Goal: Transaction & Acquisition: Purchase product/service

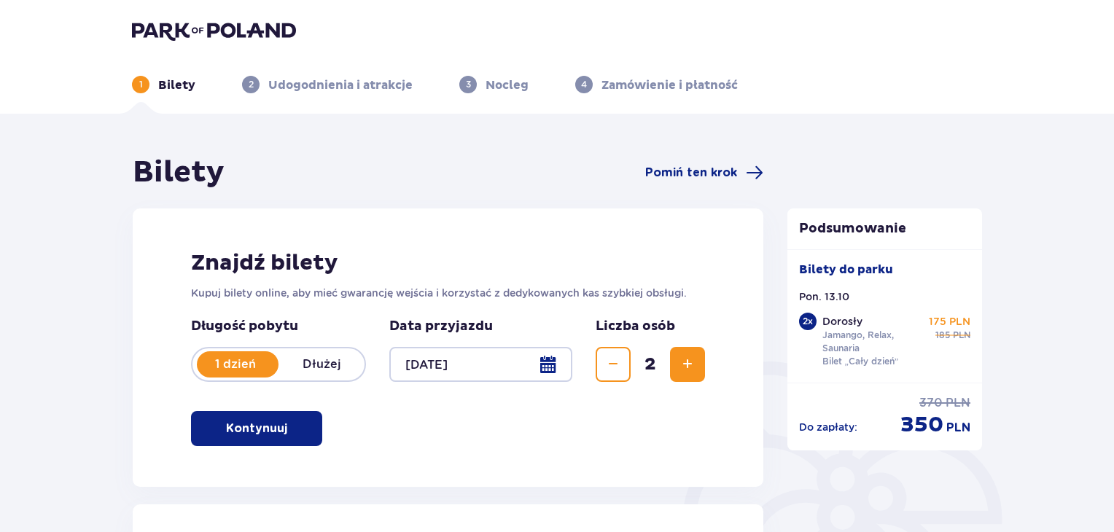
scroll to position [184, 0]
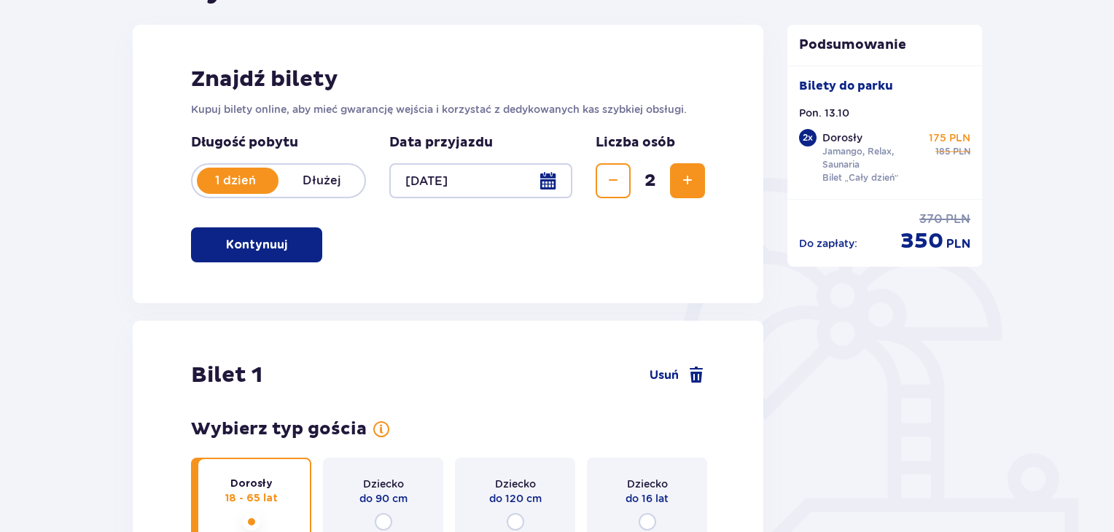
click at [271, 231] on button "Kontynuuj" at bounding box center [256, 245] width 131 height 35
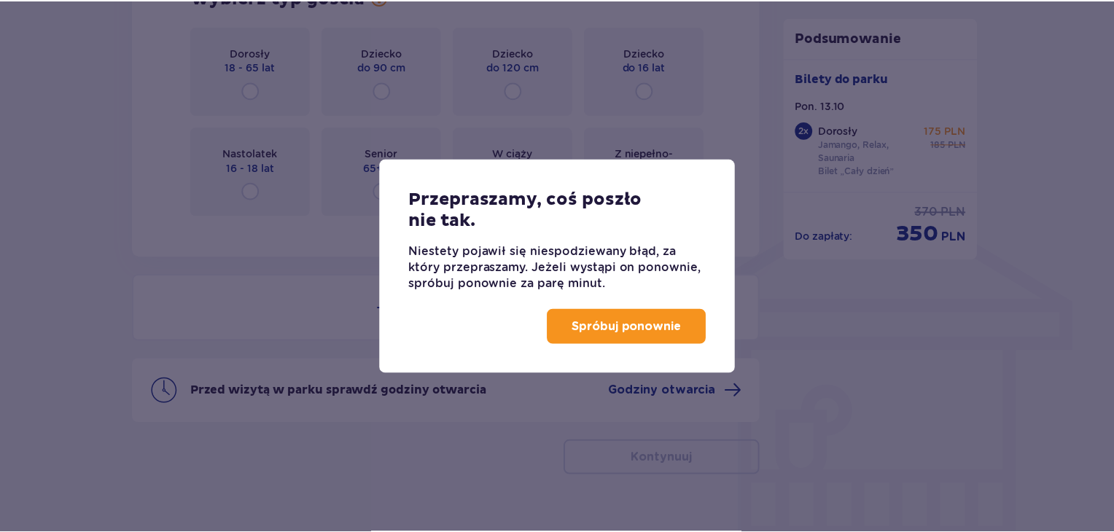
scroll to position [1030, 0]
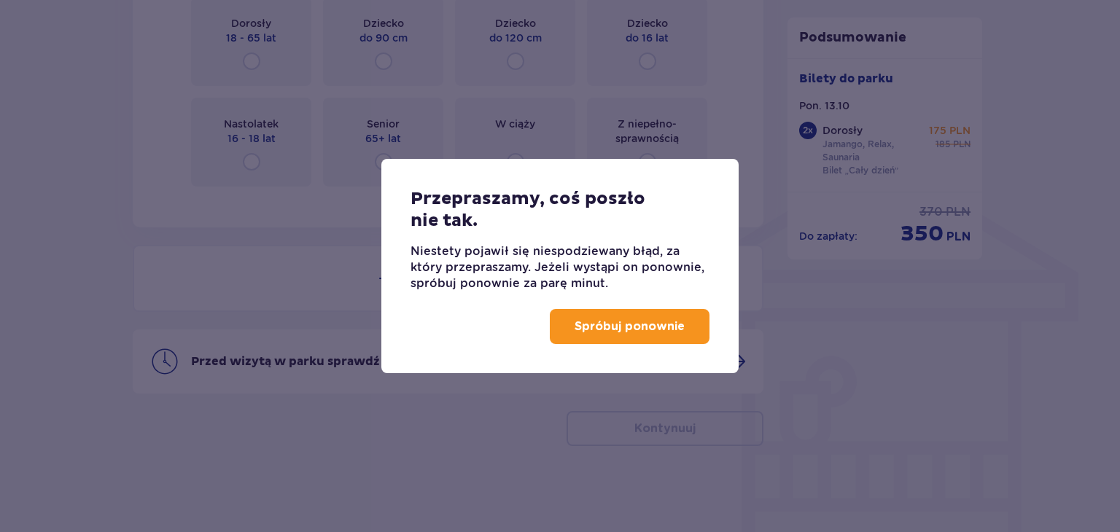
click at [653, 333] on p "Spróbuj ponownie" at bounding box center [630, 327] width 110 height 16
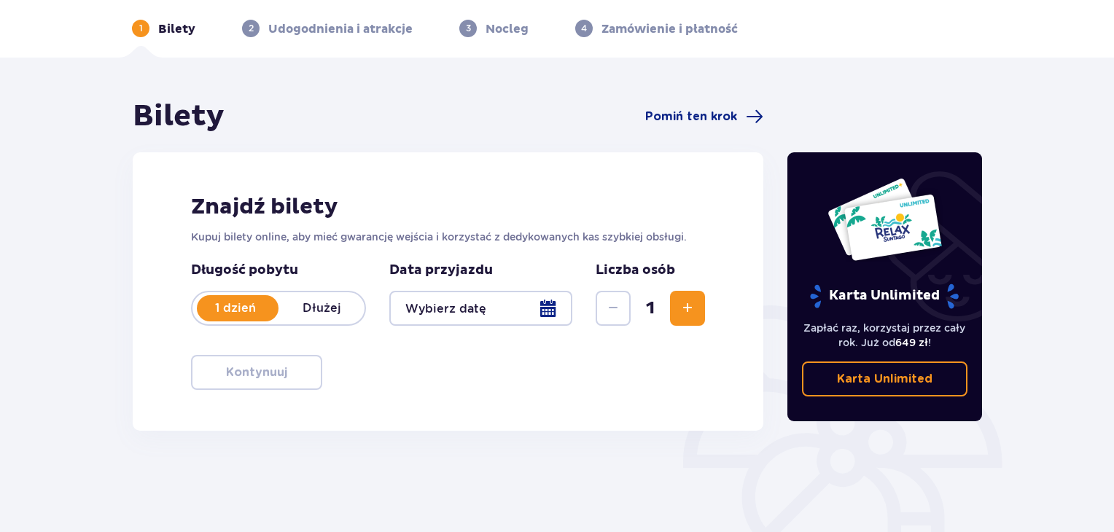
scroll to position [211, 0]
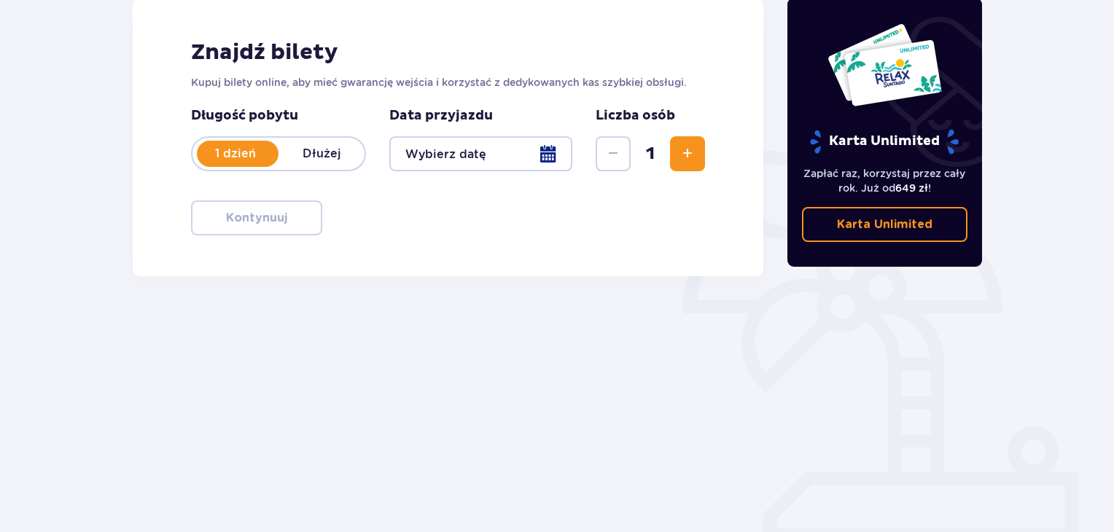
click at [467, 161] on div at bounding box center [480, 153] width 183 height 35
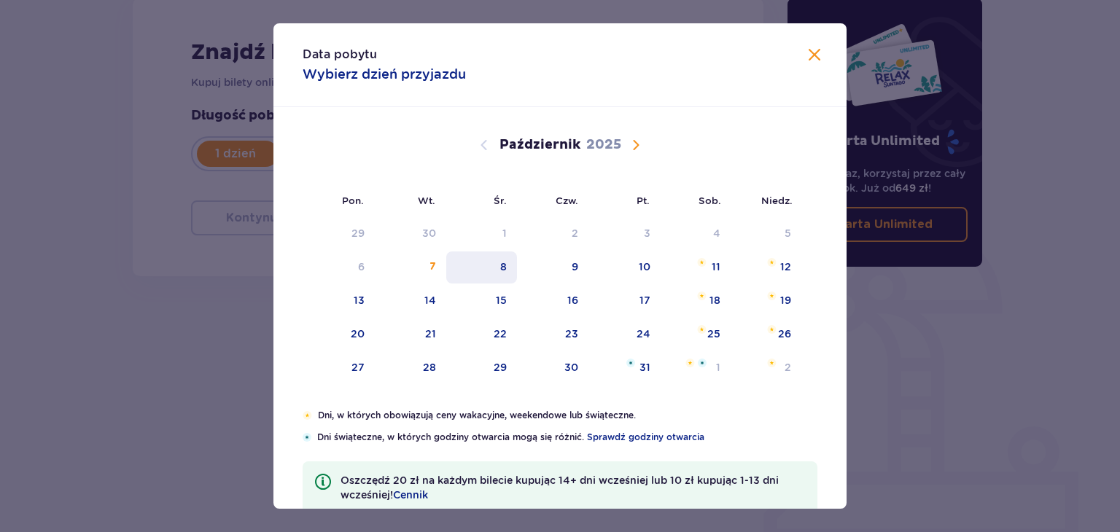
click at [358, 307] on div "13" at bounding box center [339, 301] width 72 height 32
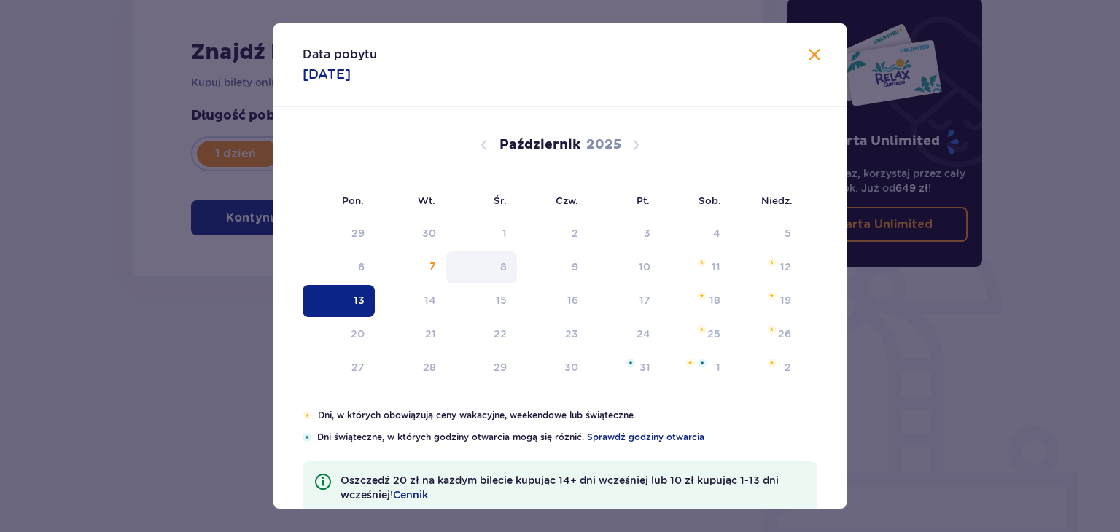
type input "13.10.25"
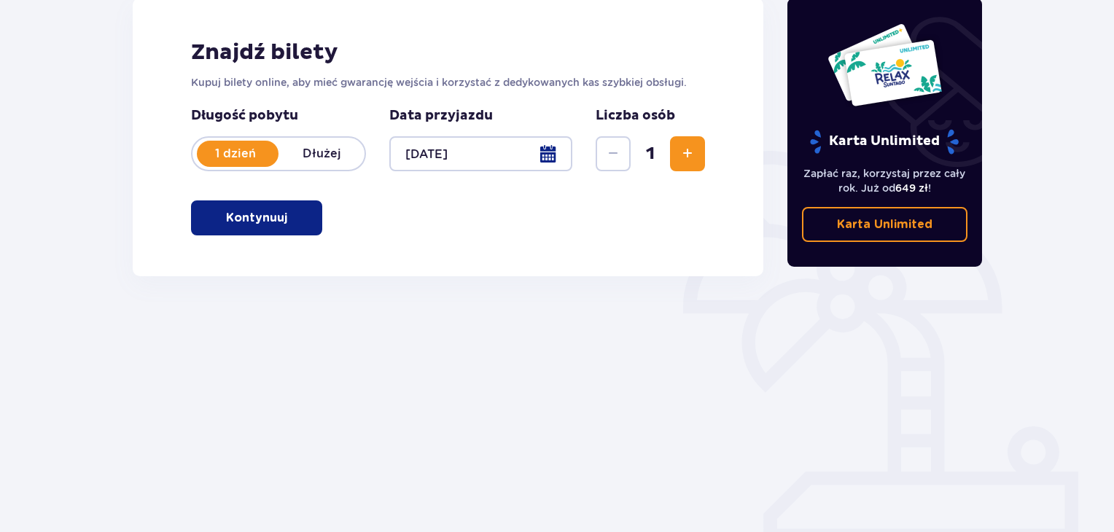
click at [683, 154] on span "Zwiększ" at bounding box center [688, 154] width 18 height 18
click at [263, 228] on button "Kontynuuj" at bounding box center [256, 218] width 131 height 35
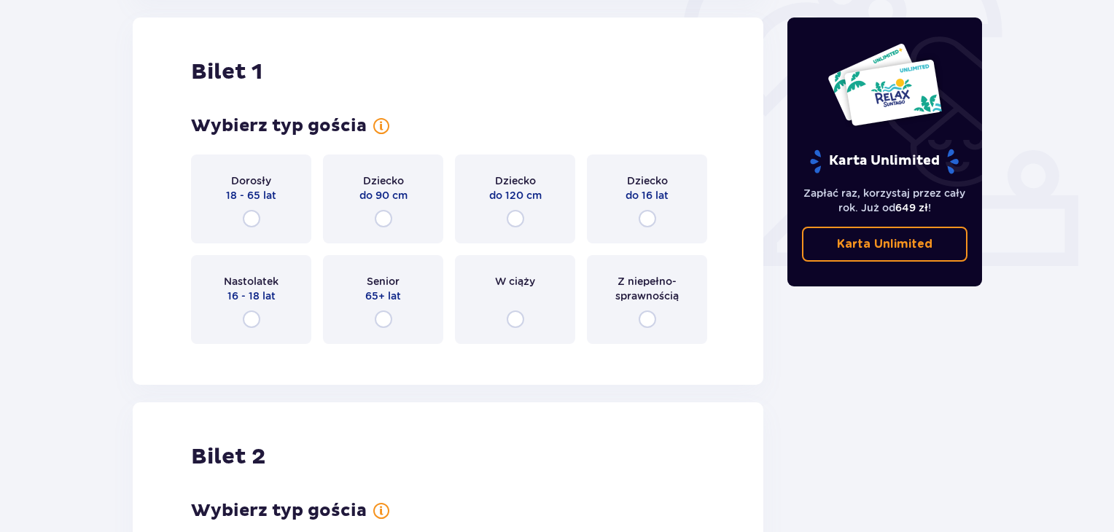
click at [268, 199] on span "18 - 65 lat" at bounding box center [251, 195] width 50 height 15
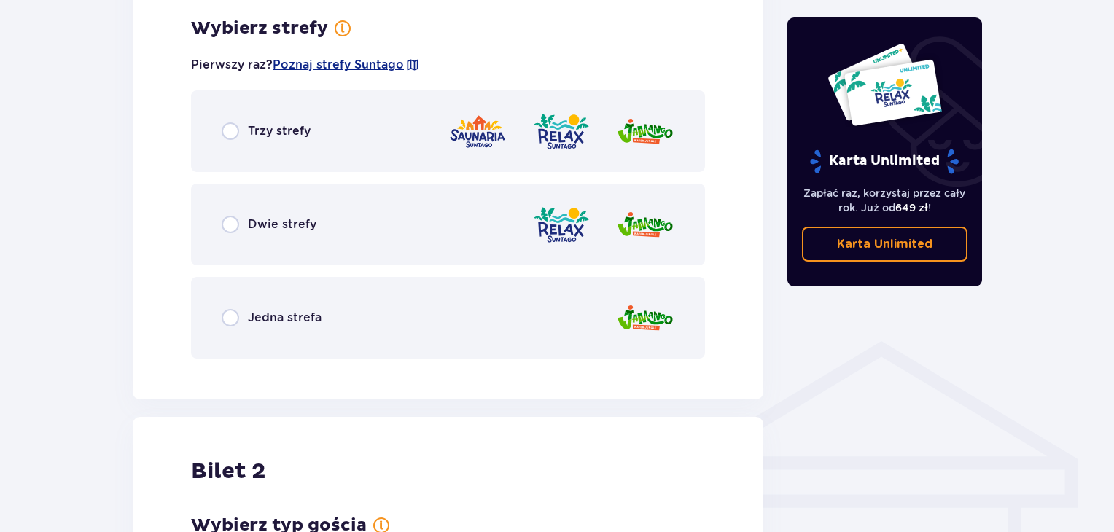
click at [341, 138] on div "Trzy strefy" at bounding box center [448, 131] width 514 height 82
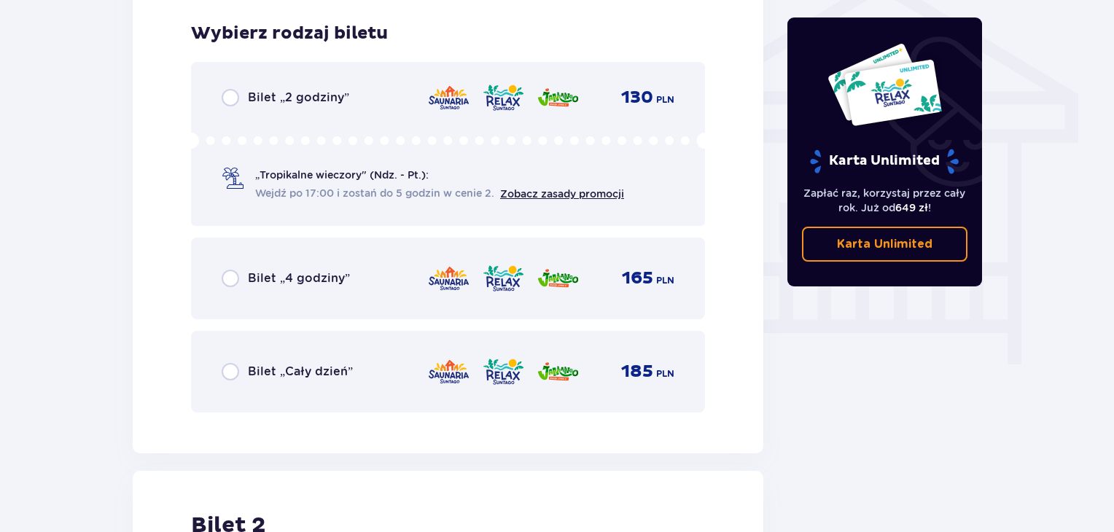
scroll to position [1214, 0]
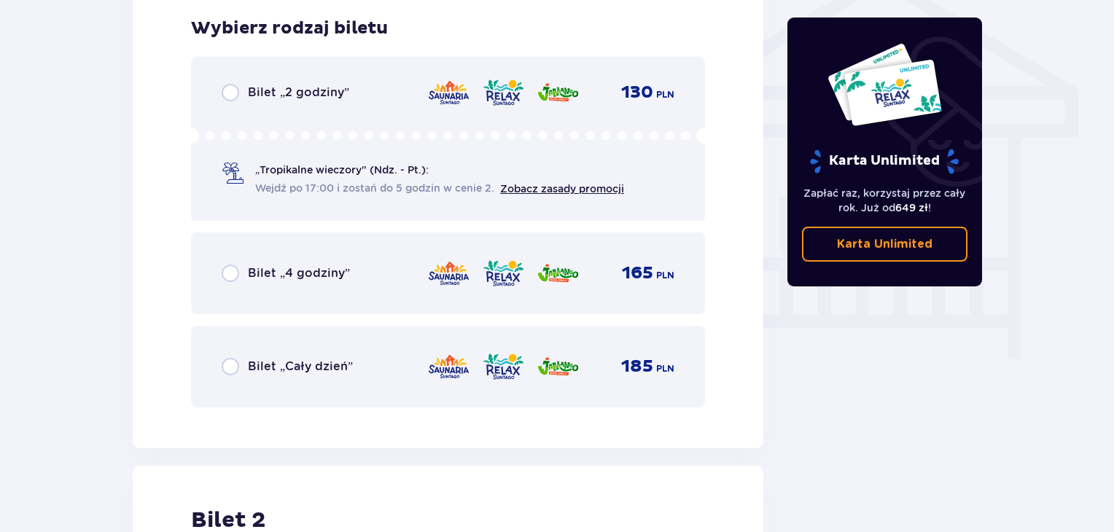
click at [339, 349] on div "Bilet „Cały dzień” 185 PLN" at bounding box center [448, 367] width 514 height 82
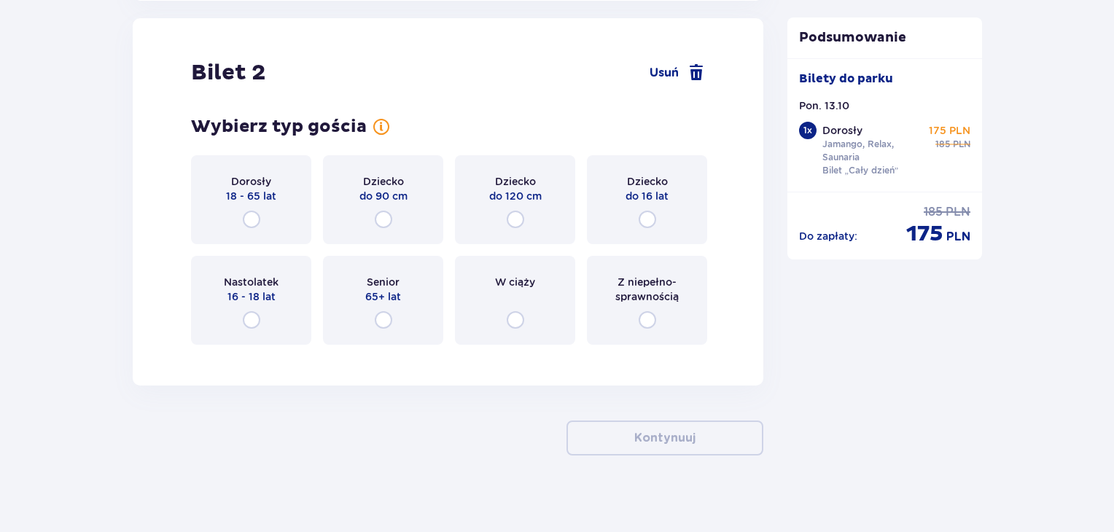
click at [263, 205] on div "Dorosły 18 - 65 lat" at bounding box center [251, 199] width 120 height 89
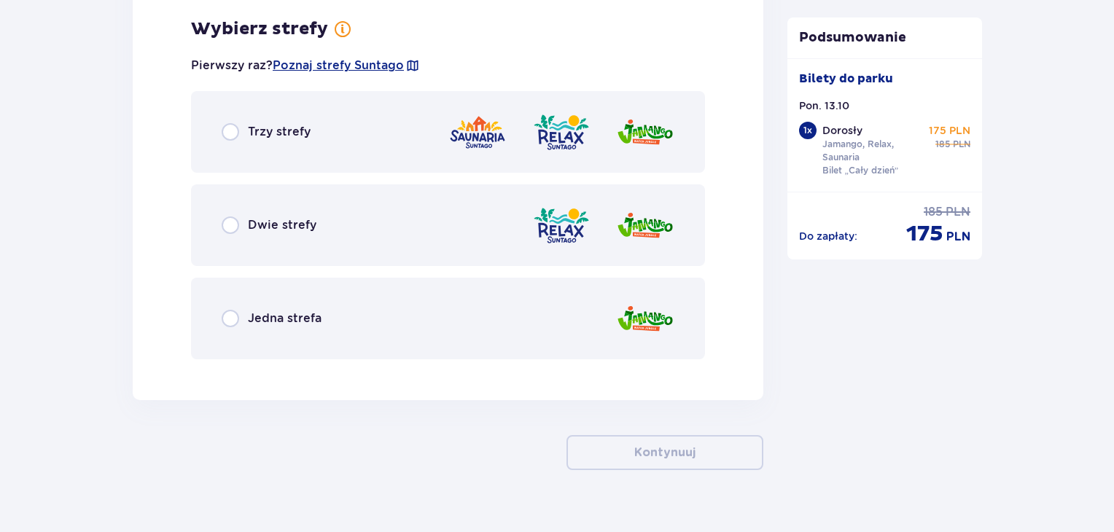
click at [293, 143] on div "Trzy strefy" at bounding box center [448, 132] width 514 height 82
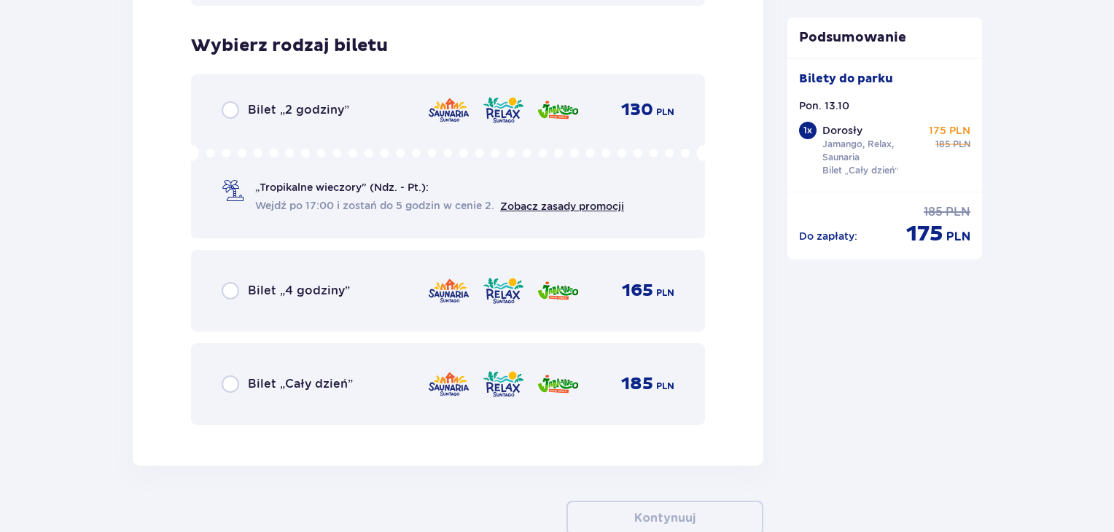
scroll to position [2388, 0]
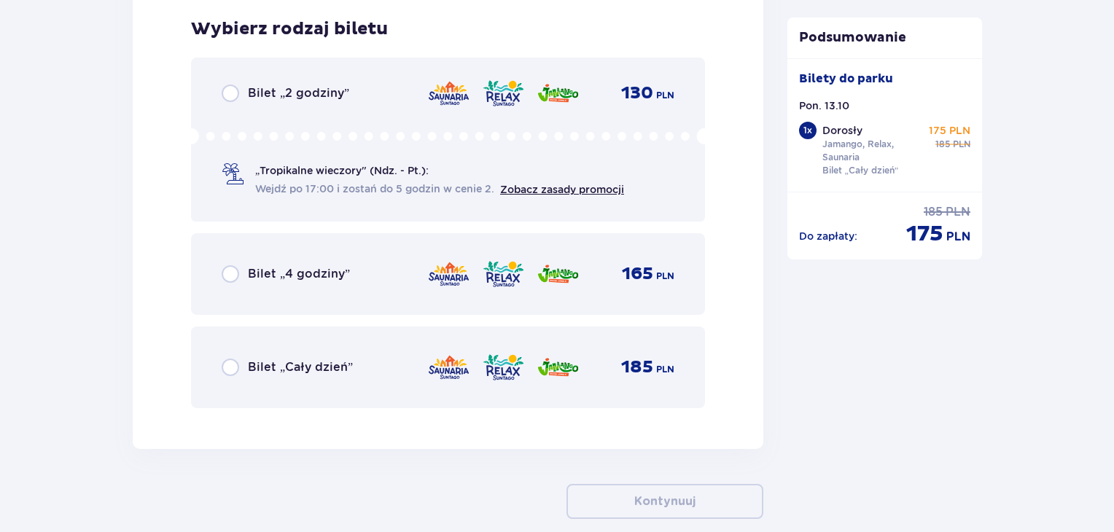
click at [331, 348] on div "Bilet „Cały dzień” 185 PLN" at bounding box center [448, 368] width 514 height 82
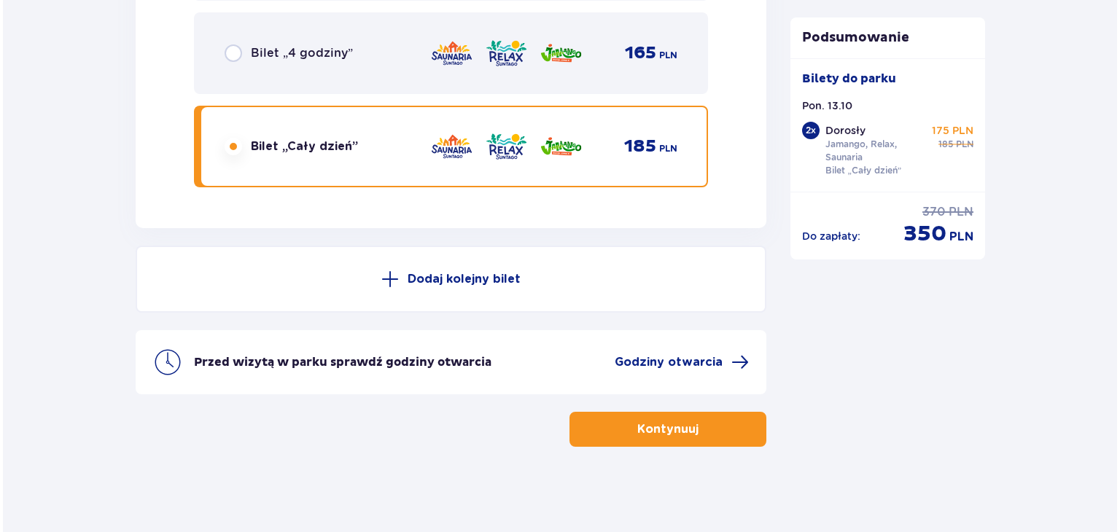
scroll to position [2609, 0]
click at [687, 365] on span "Godziny otwarcia" at bounding box center [666, 362] width 108 height 16
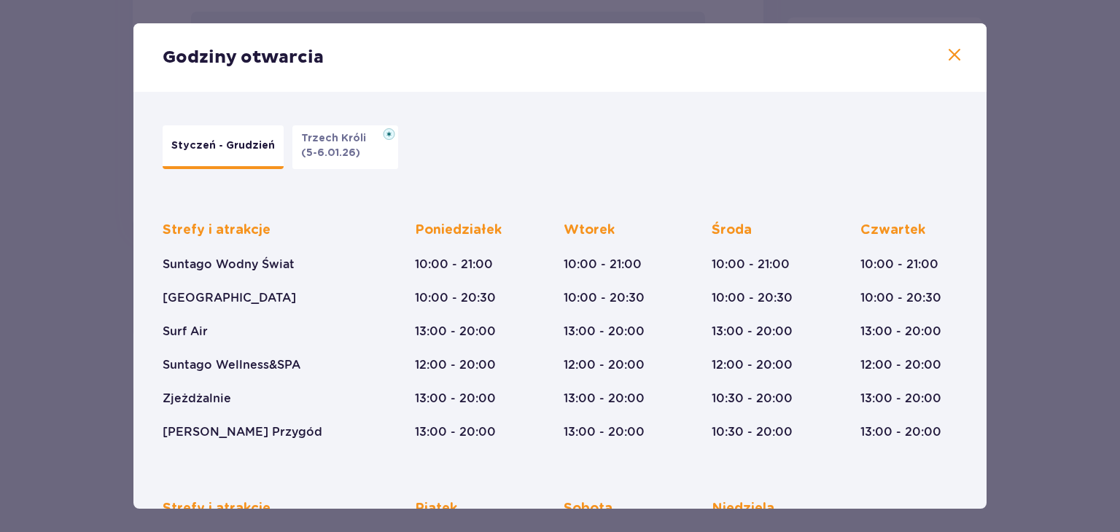
click at [1013, 247] on div "Godziny otwarcia Styczeń - Grudzień Trzech Króli (5-6.01.26) Strefy i atrakcje …" at bounding box center [560, 266] width 1120 height 532
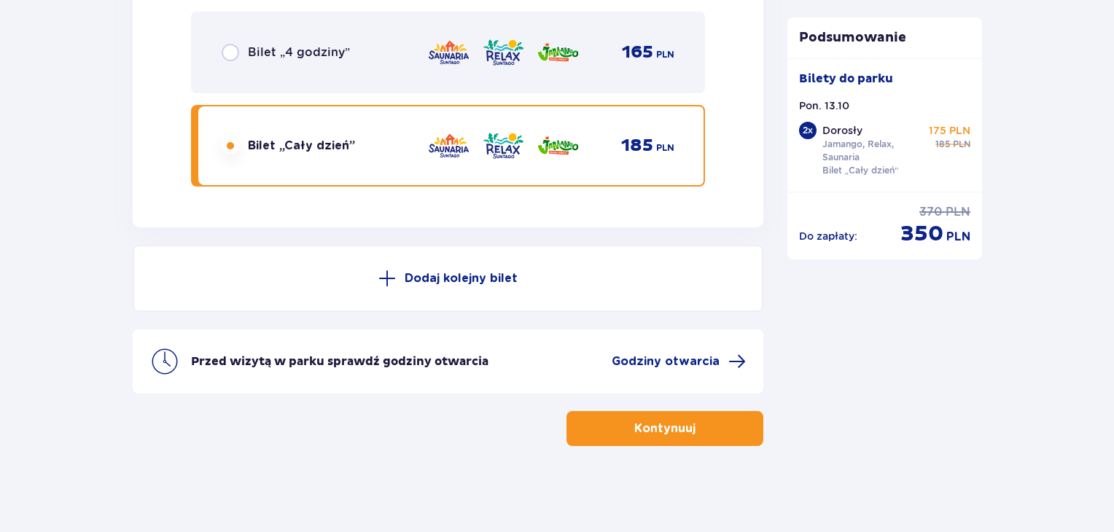
click at [666, 429] on p "Kontynuuj" at bounding box center [664, 429] width 61 height 16
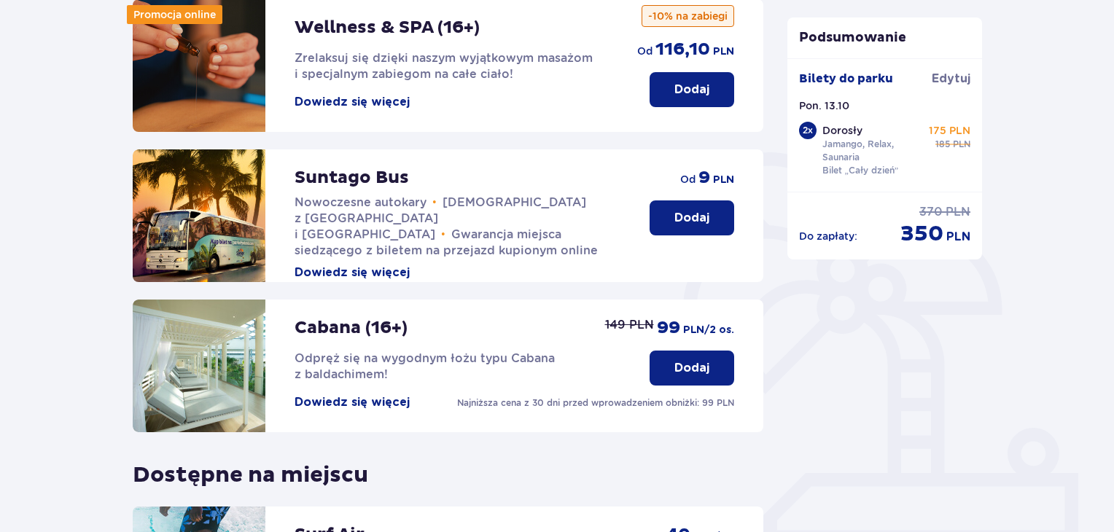
scroll to position [219, 0]
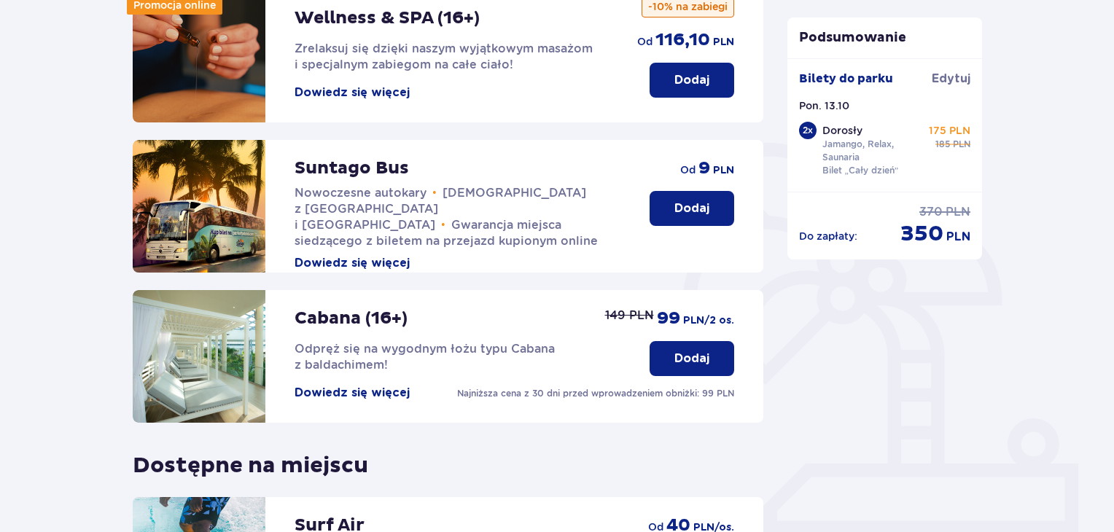
click at [697, 185] on div "Dodaj od 9 PLN" at bounding box center [692, 183] width 85 height 86
click at [699, 214] on p "Dodaj" at bounding box center [692, 209] width 35 height 16
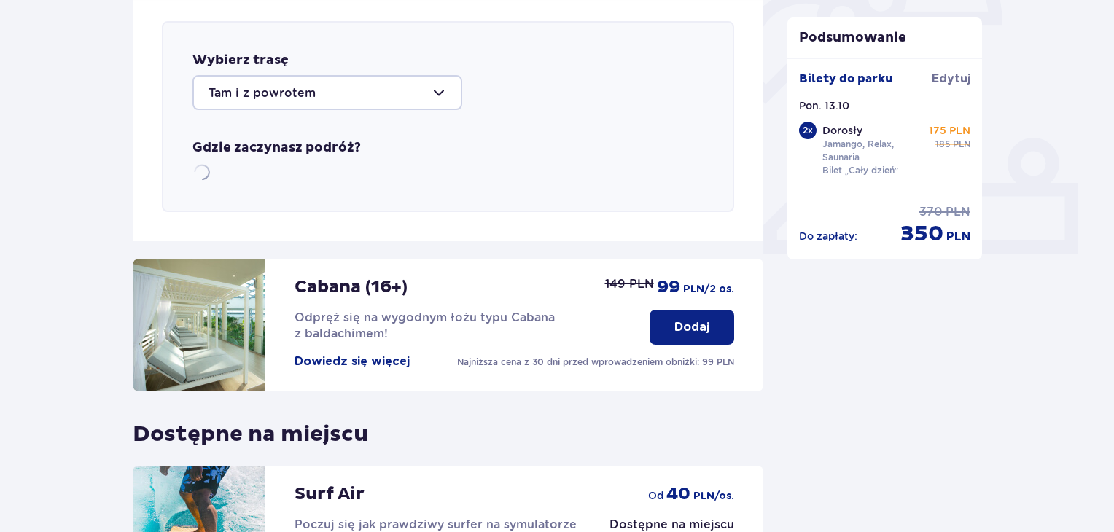
scroll to position [503, 0]
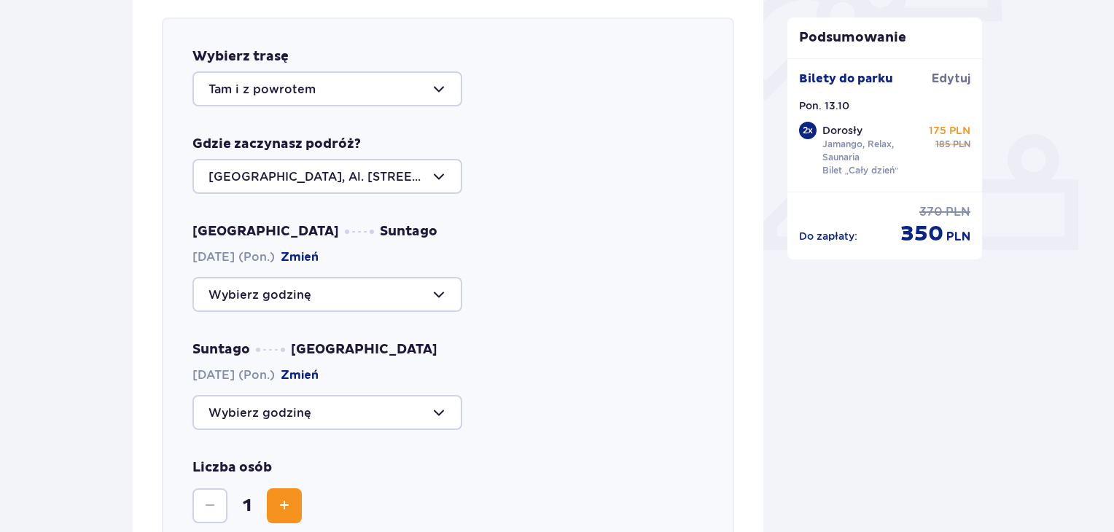
click at [306, 299] on div at bounding box center [328, 294] width 270 height 35
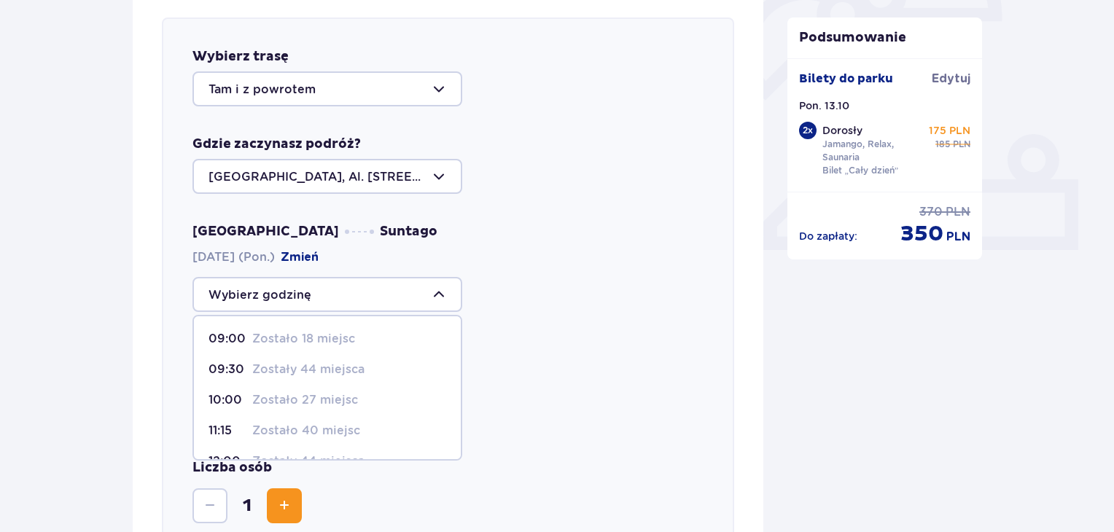
click at [312, 368] on p "Zostały 44 miejsca" at bounding box center [308, 370] width 112 height 16
type input "09:30"
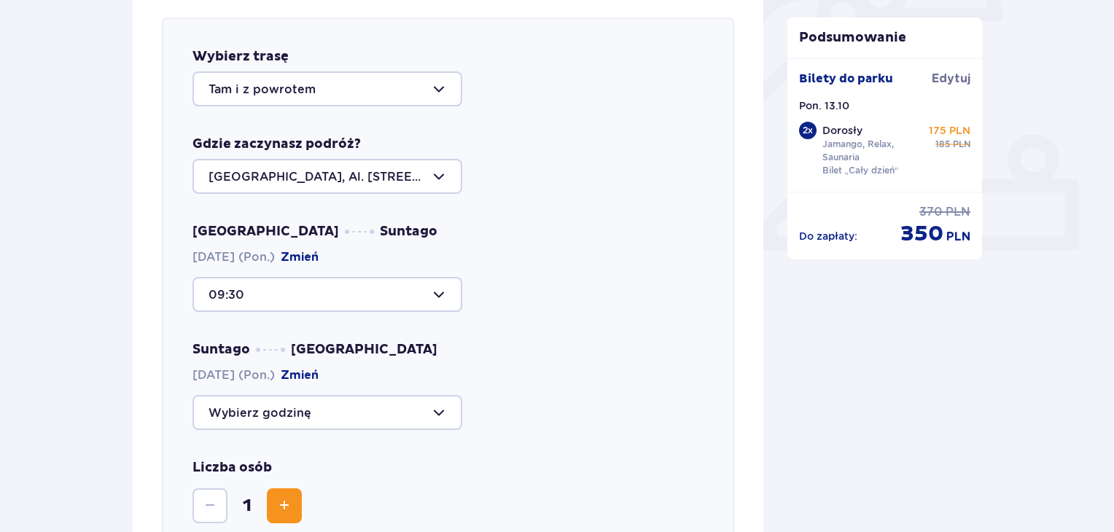
click at [285, 407] on div at bounding box center [328, 412] width 270 height 35
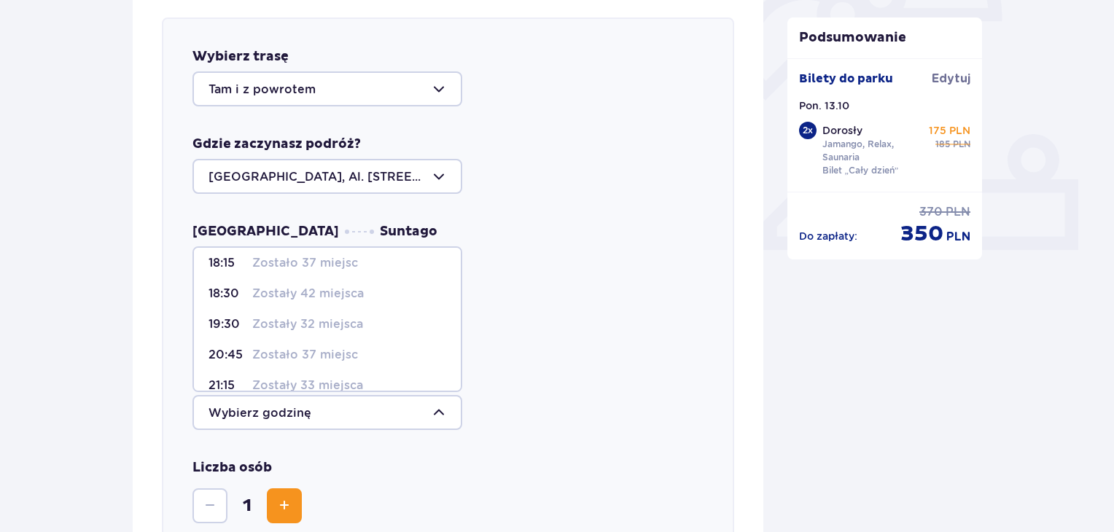
scroll to position [73, 0]
click at [295, 322] on p "Zostały 32 miejsca" at bounding box center [307, 320] width 111 height 16
type input "19:30"
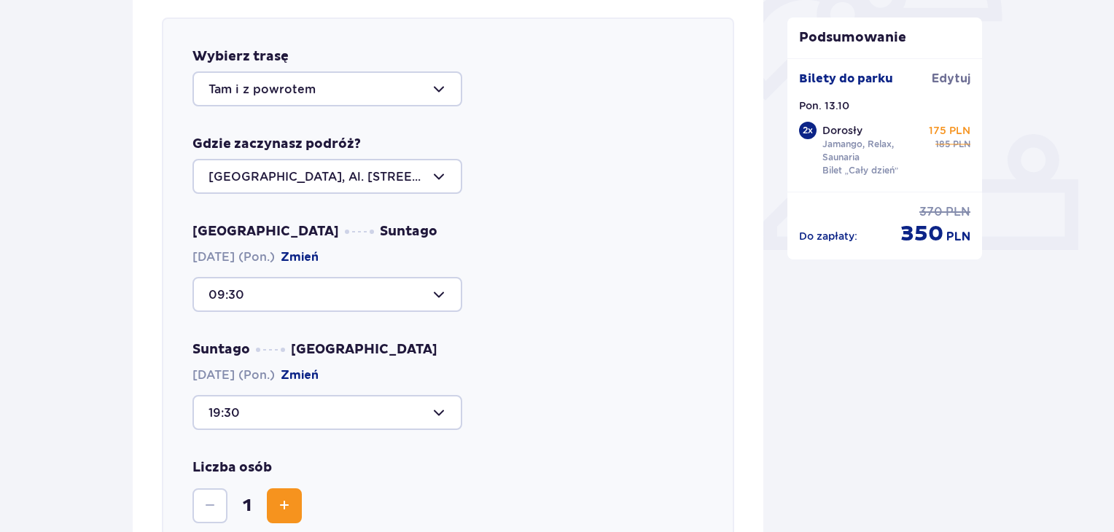
click at [290, 293] on div at bounding box center [328, 294] width 270 height 35
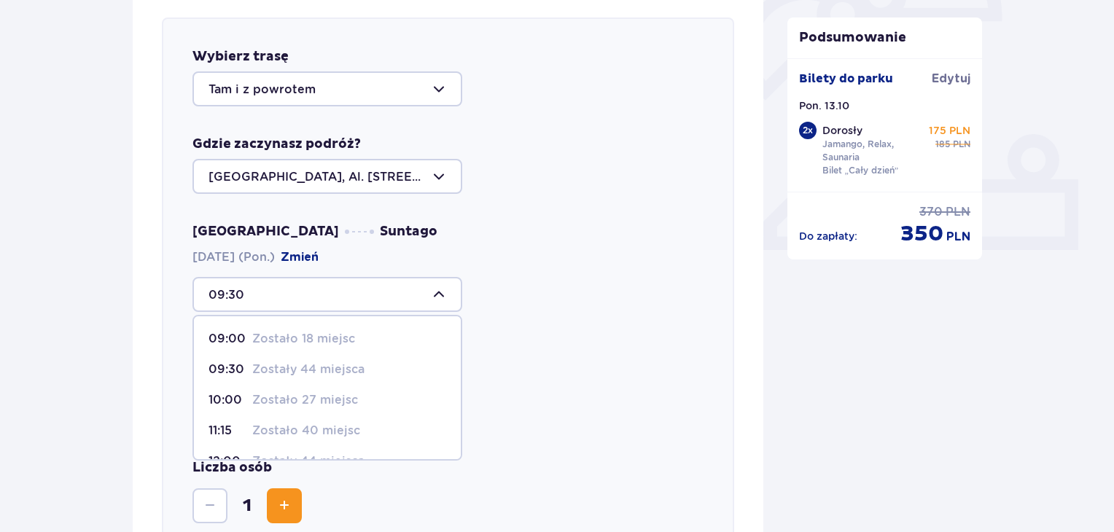
click at [268, 403] on p "Zostało 27 miejsc" at bounding box center [305, 400] width 106 height 16
type input "10:00"
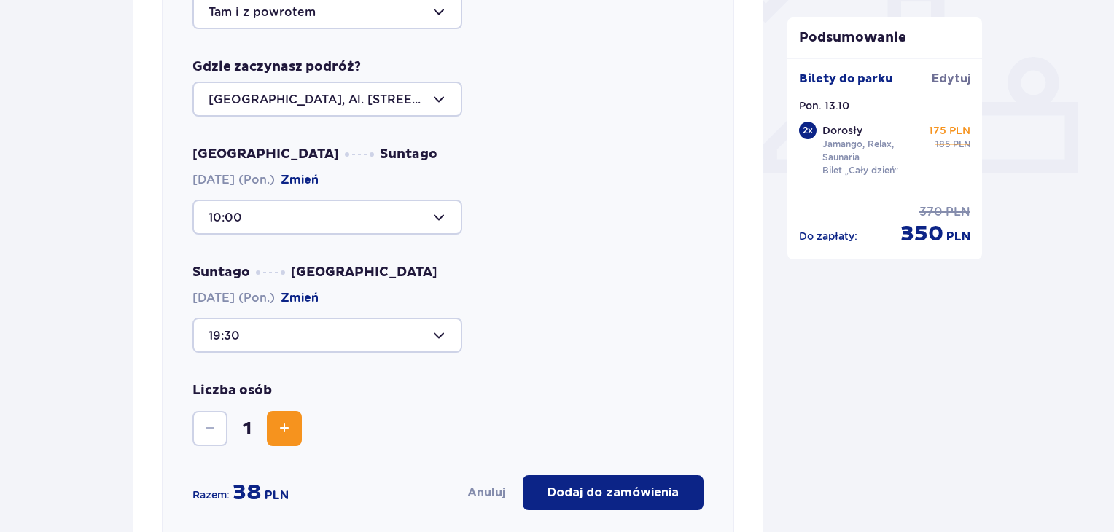
scroll to position [649, 0]
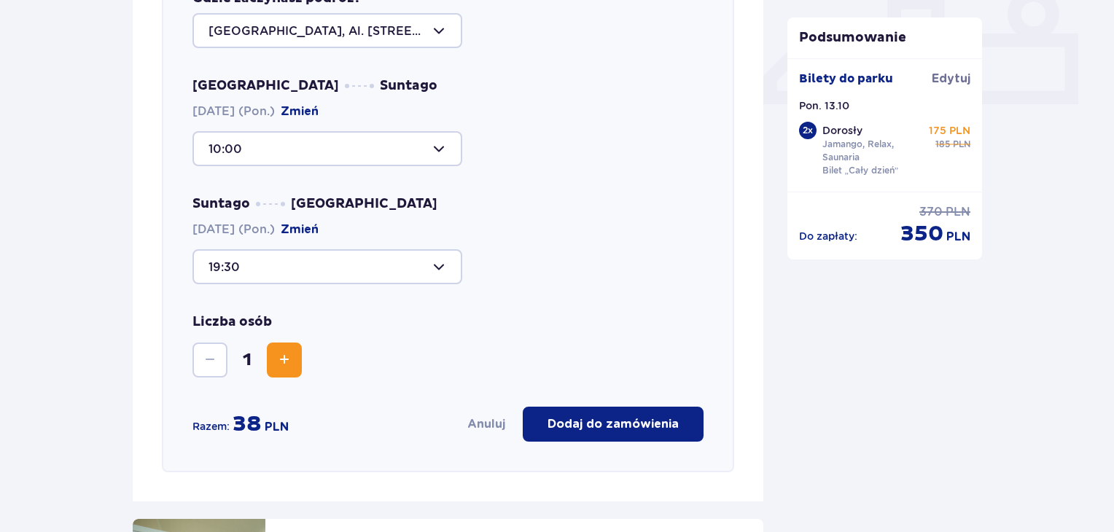
click at [292, 364] on span "Zwiększ" at bounding box center [285, 361] width 18 height 18
click at [611, 435] on button "Dodaj do zamówienia" at bounding box center [613, 424] width 181 height 35
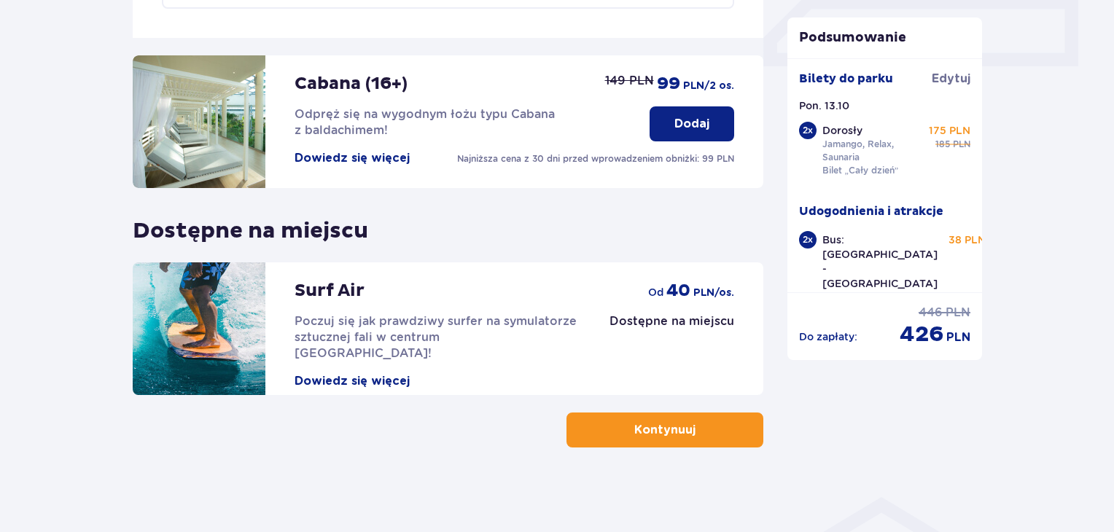
scroll to position [688, 0]
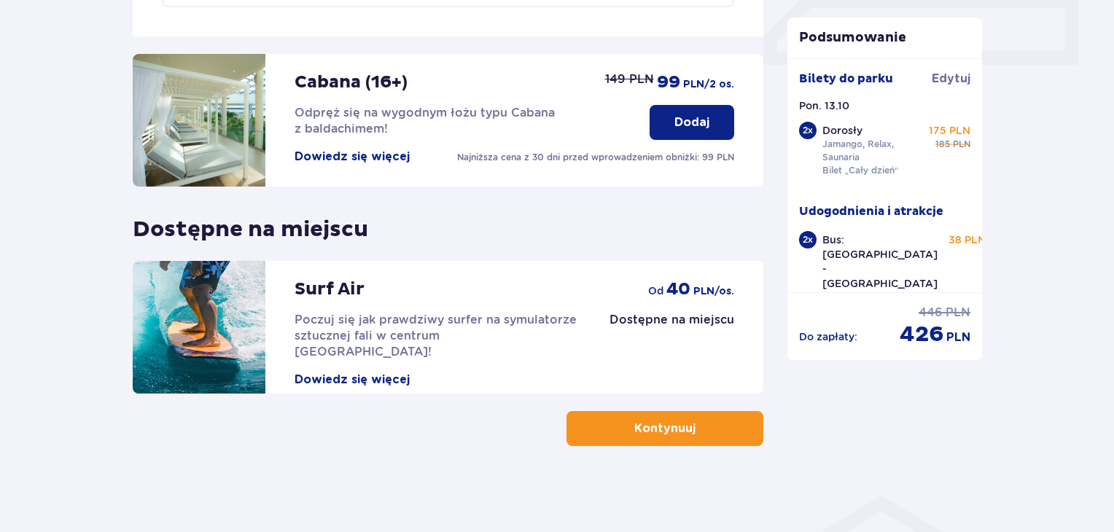
drag, startPoint x: 754, startPoint y: 427, endPoint x: 750, endPoint y: 435, distance: 9.5
drag, startPoint x: 750, startPoint y: 435, endPoint x: 693, endPoint y: 435, distance: 57.6
click at [693, 435] on span "button" at bounding box center [699, 429] width 18 height 18
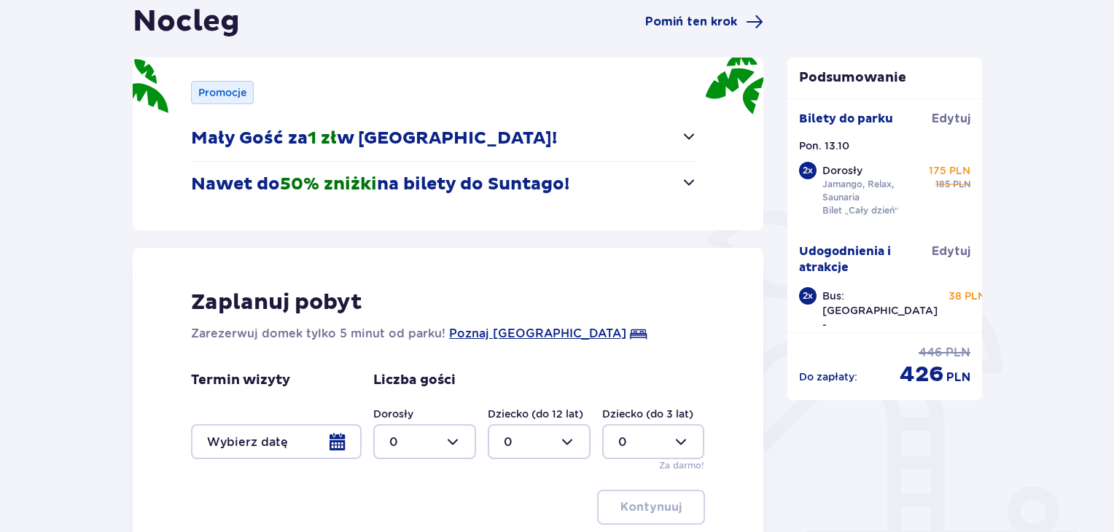
scroll to position [146, 0]
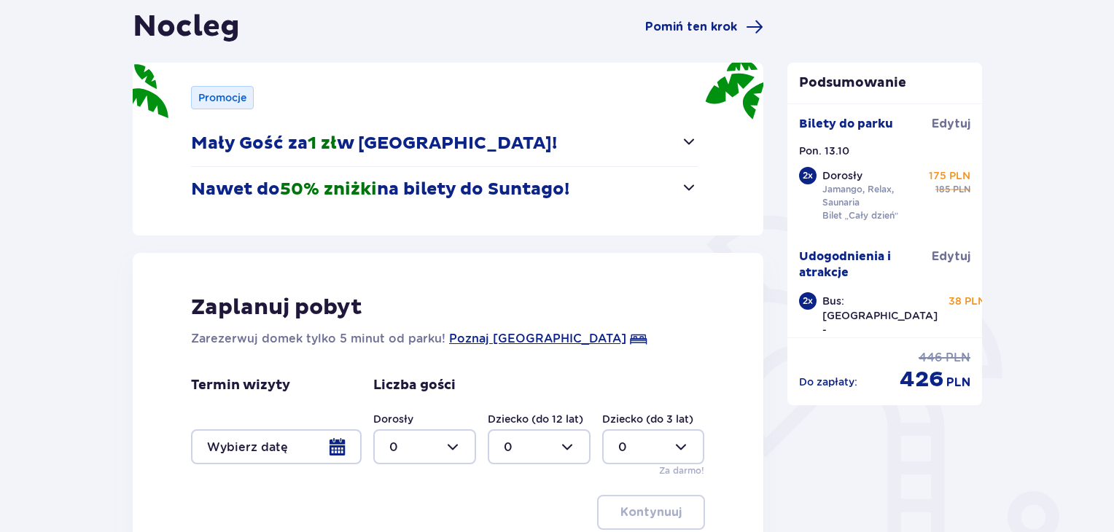
click at [657, 185] on button "Nawet do 50% zniżki na bilety do Suntago!" at bounding box center [444, 189] width 507 height 45
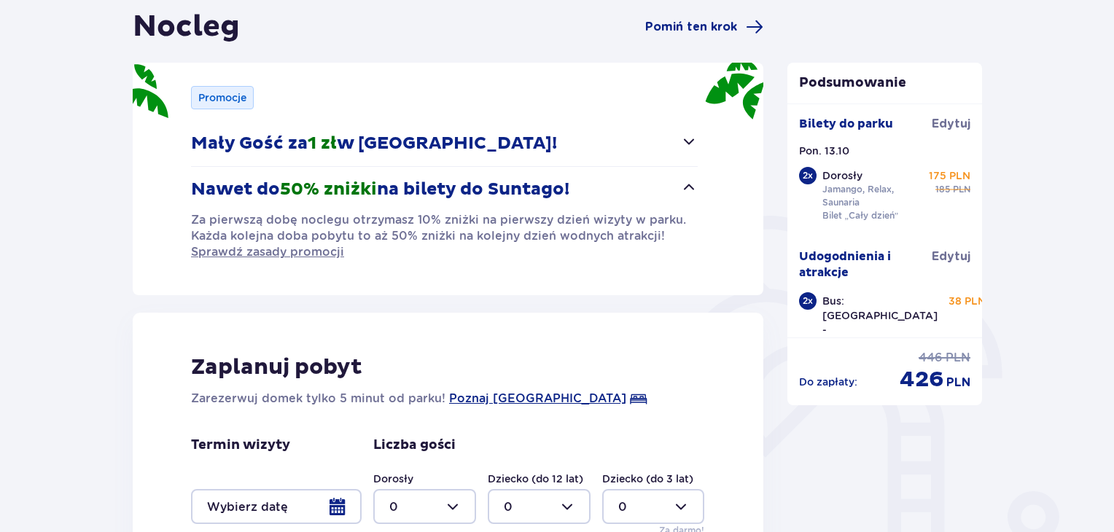
click at [659, 185] on button "Nawet do 50% zniżki na bilety do Suntago!" at bounding box center [444, 189] width 507 height 45
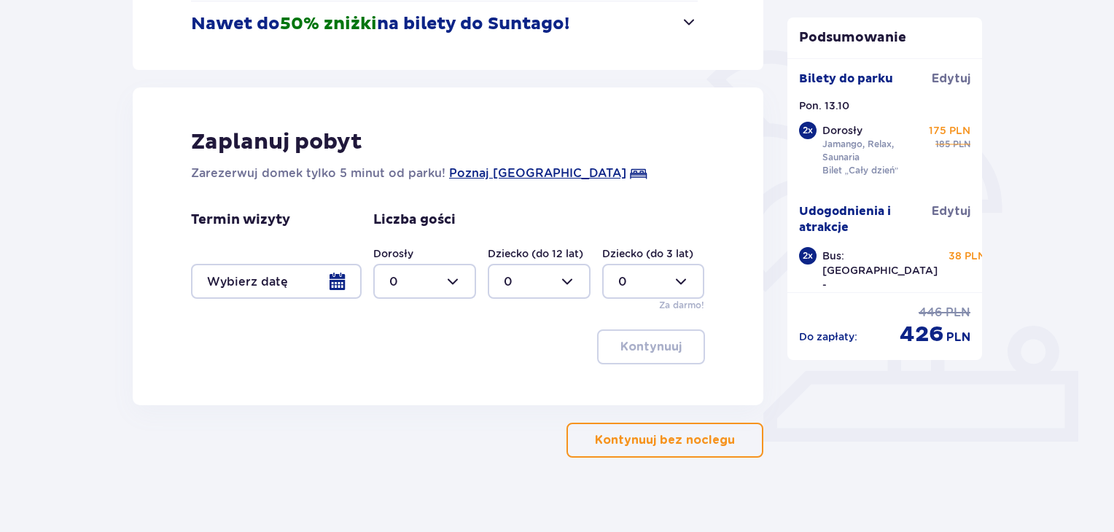
scroll to position [324, 0]
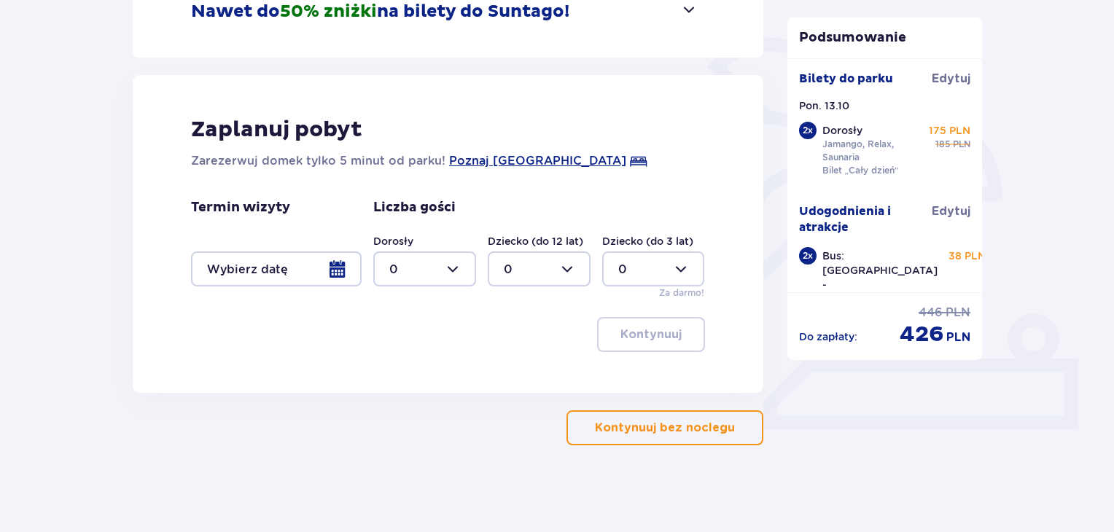
click at [655, 435] on button "Kontynuuj bez noclegu" at bounding box center [665, 428] width 197 height 35
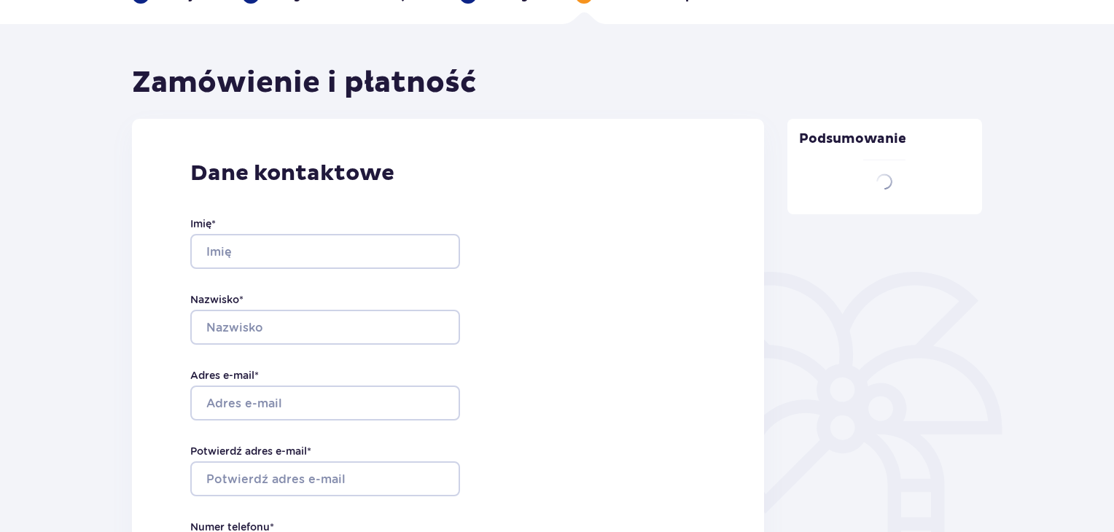
type input "Amelia"
type input "Mazur"
type input "[EMAIL_ADDRESS][DOMAIN_NAME]"
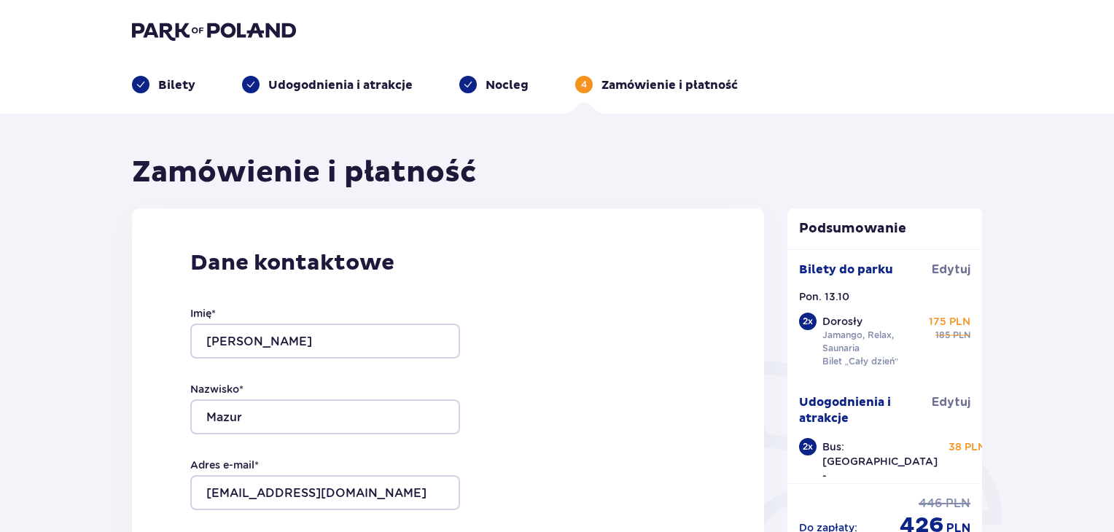
click at [193, 39] on img at bounding box center [214, 30] width 164 height 20
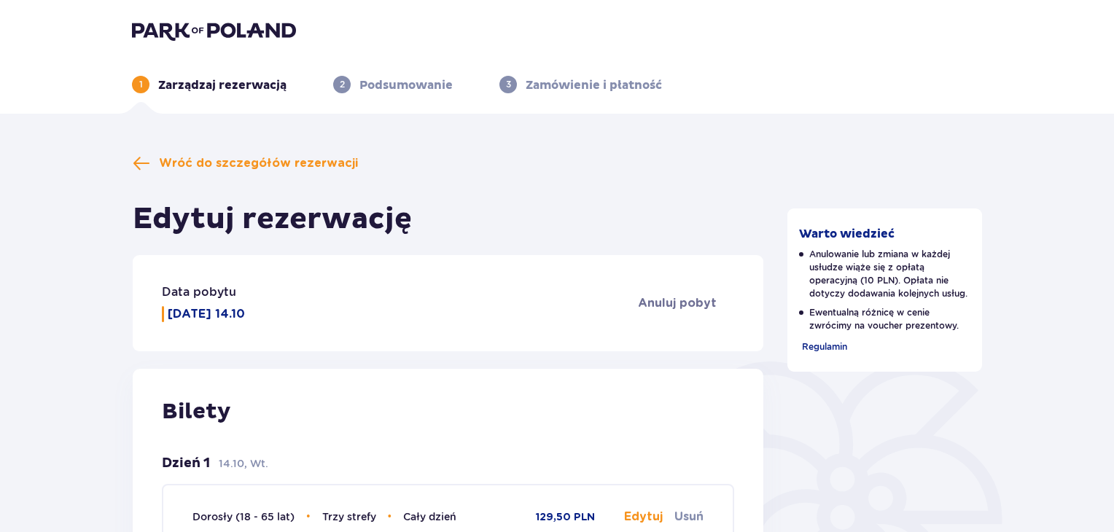
scroll to position [78, 0]
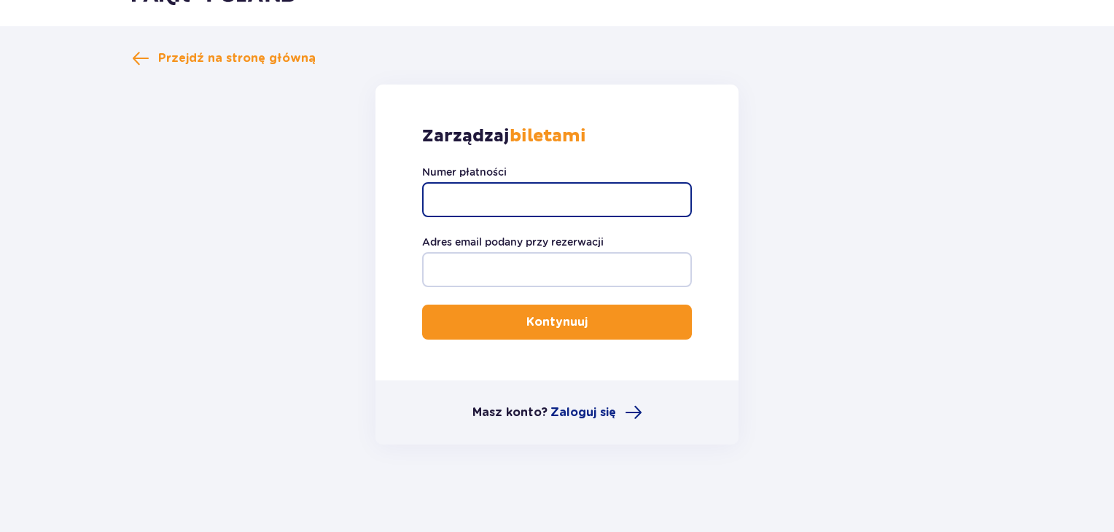
click at [508, 210] on input "Numer płatności" at bounding box center [557, 199] width 270 height 35
type input "TR-VRC-JAKUTLX"
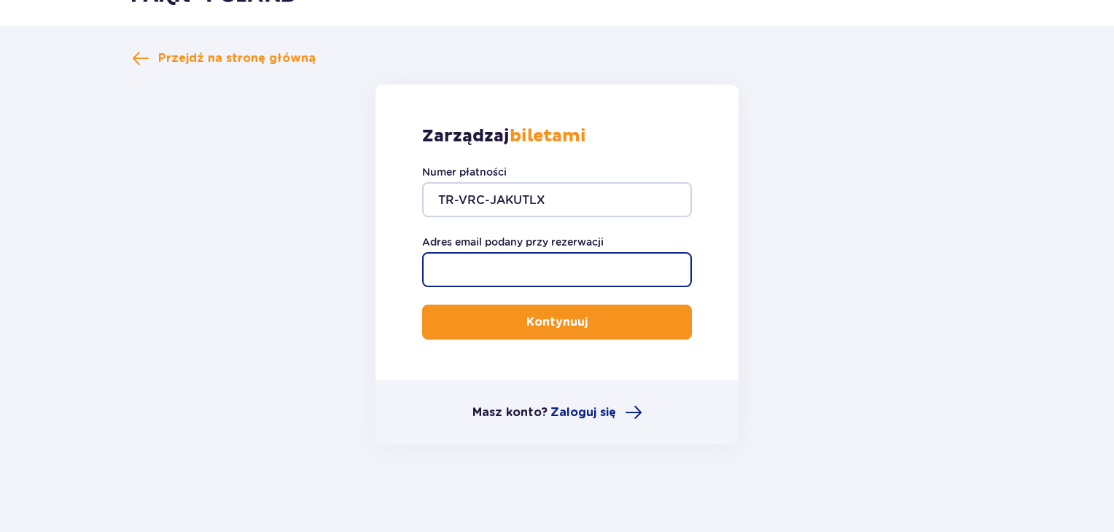
click at [524, 273] on input "Adres email podany przy rezerwacji" at bounding box center [557, 269] width 270 height 35
type input "ameliamazur12@gmail.com"
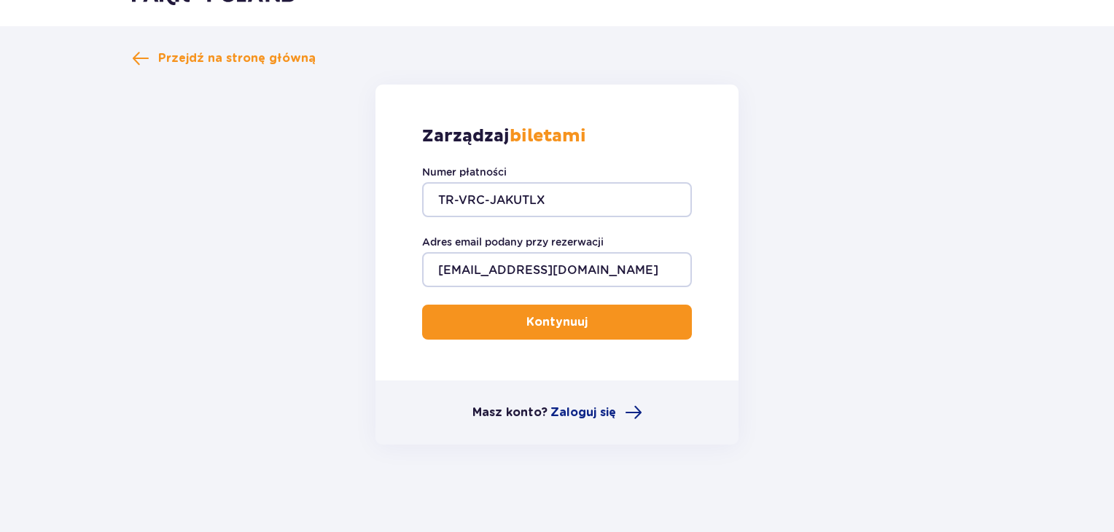
drag, startPoint x: 562, startPoint y: 319, endPoint x: 563, endPoint y: 327, distance: 8.9
click at [562, 326] on p "Kontynuuj" at bounding box center [557, 322] width 61 height 16
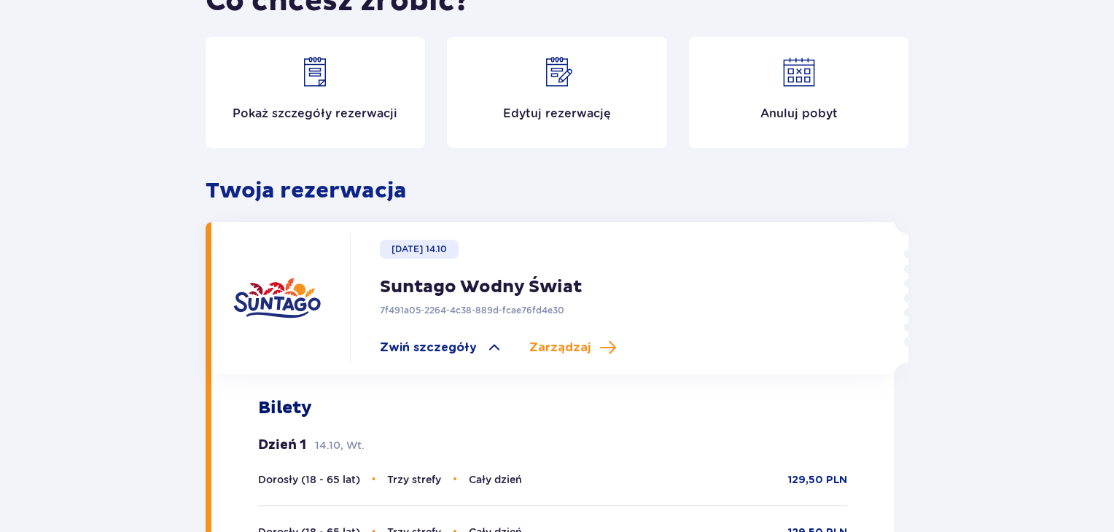
scroll to position [168, 0]
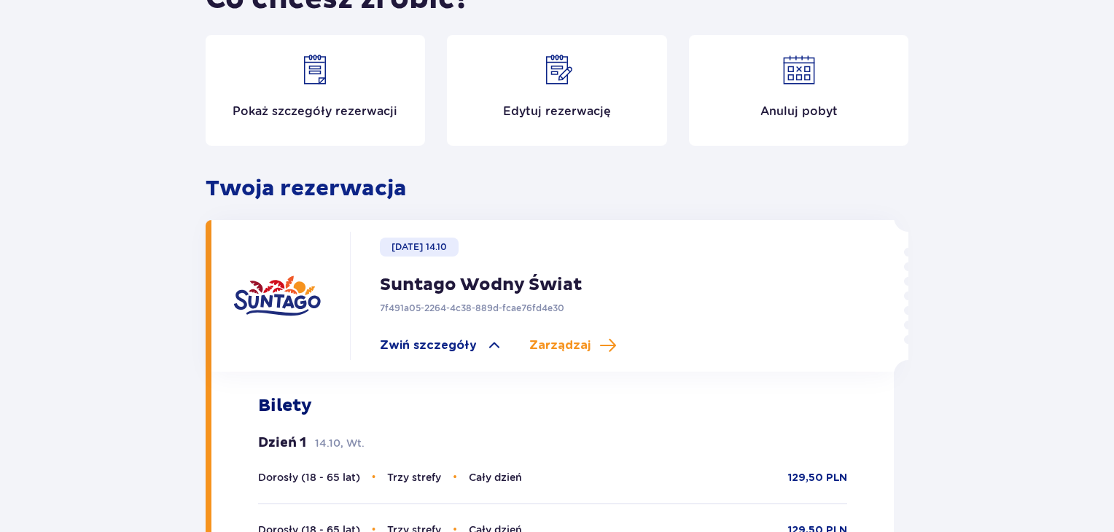
click at [767, 102] on div "Anuluj pobyt" at bounding box center [799, 90] width 220 height 111
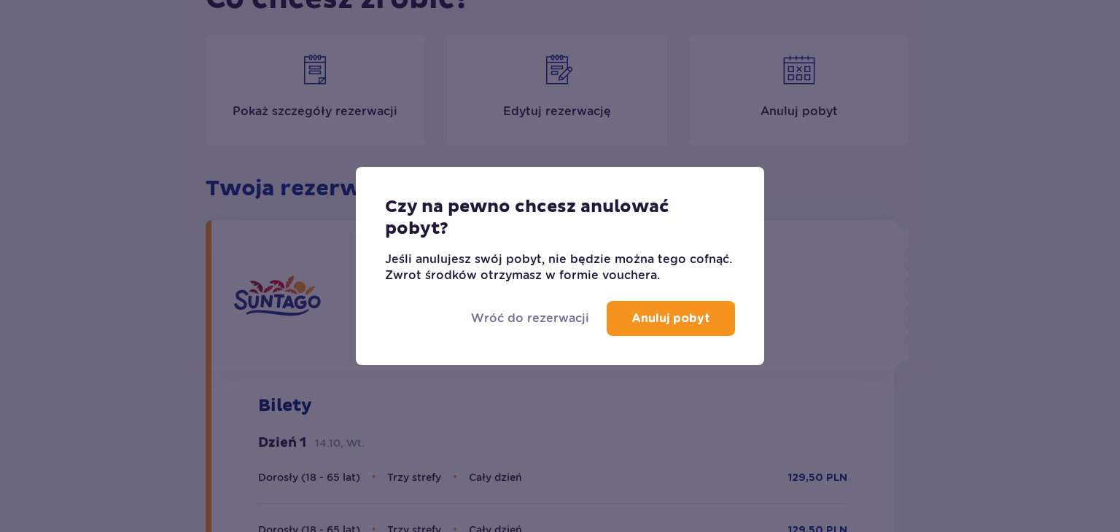
click at [664, 321] on p "Anuluj pobyt" at bounding box center [671, 319] width 79 height 16
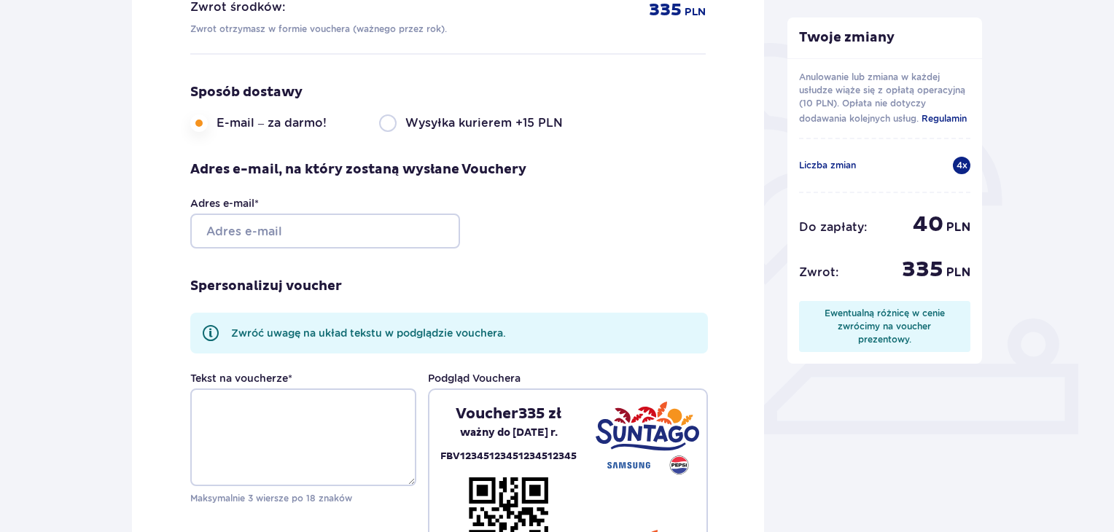
scroll to position [314, 0]
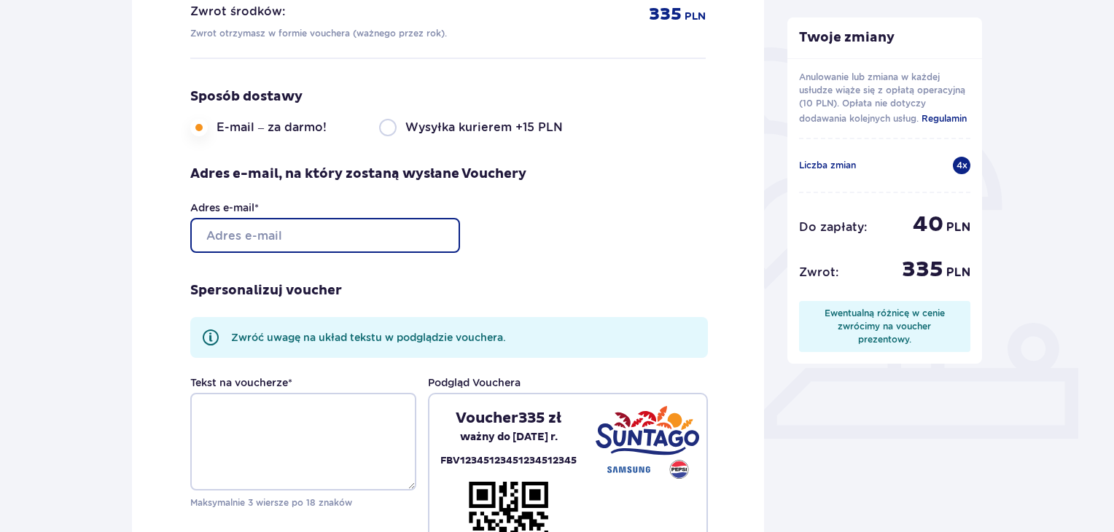
click at [353, 236] on input "Adres e-mail *" at bounding box center [325, 235] width 270 height 35
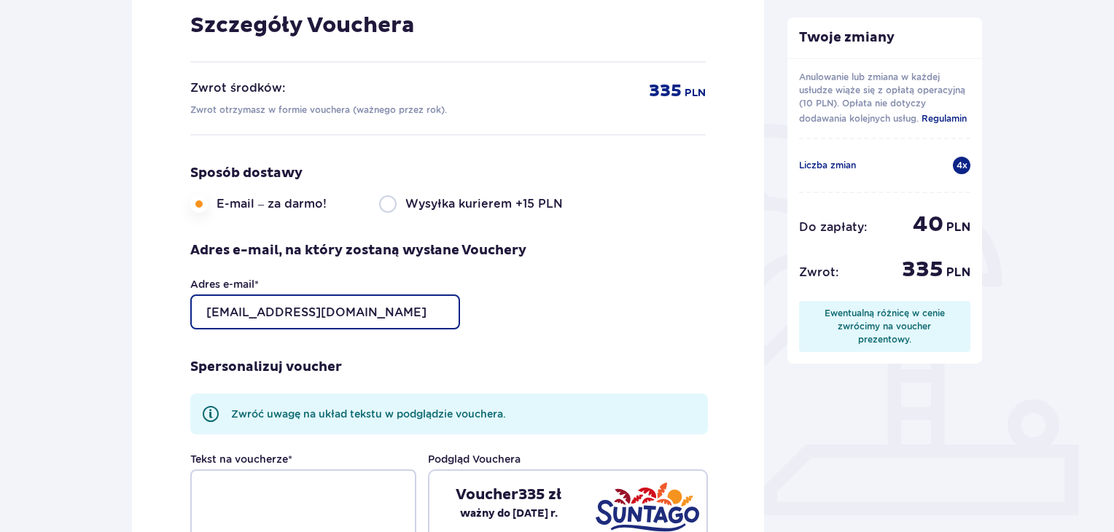
scroll to position [241, 0]
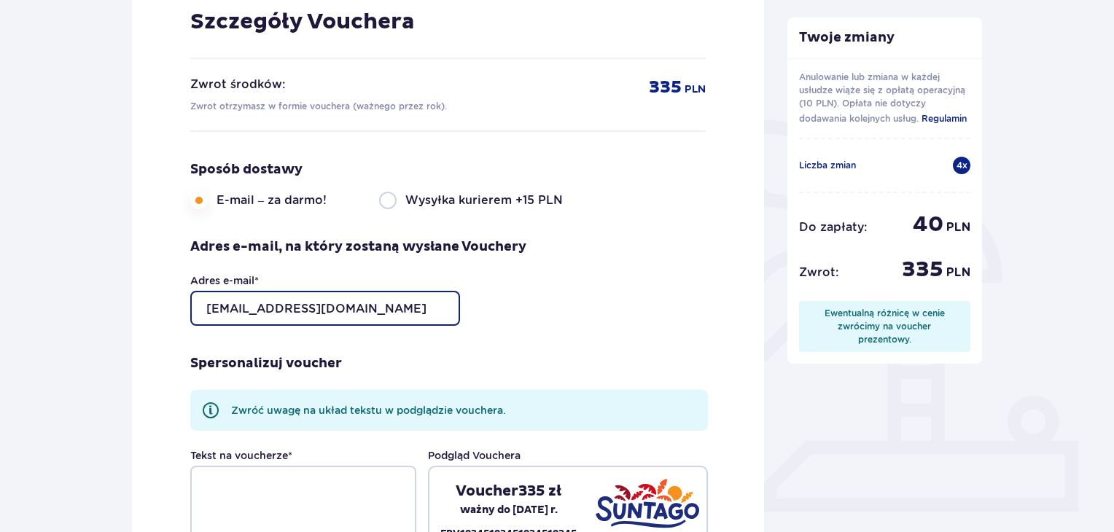
drag, startPoint x: 391, startPoint y: 308, endPoint x: 185, endPoint y: 300, distance: 206.5
click at [185, 300] on div "Szczegóły Vouchera Zwrot środków: Zwrot otrzymasz w formie vouchera (ważnego pr…" at bounding box center [448, 327] width 632 height 721
type input "[EMAIL_ADDRESS][DOMAIN_NAME]"
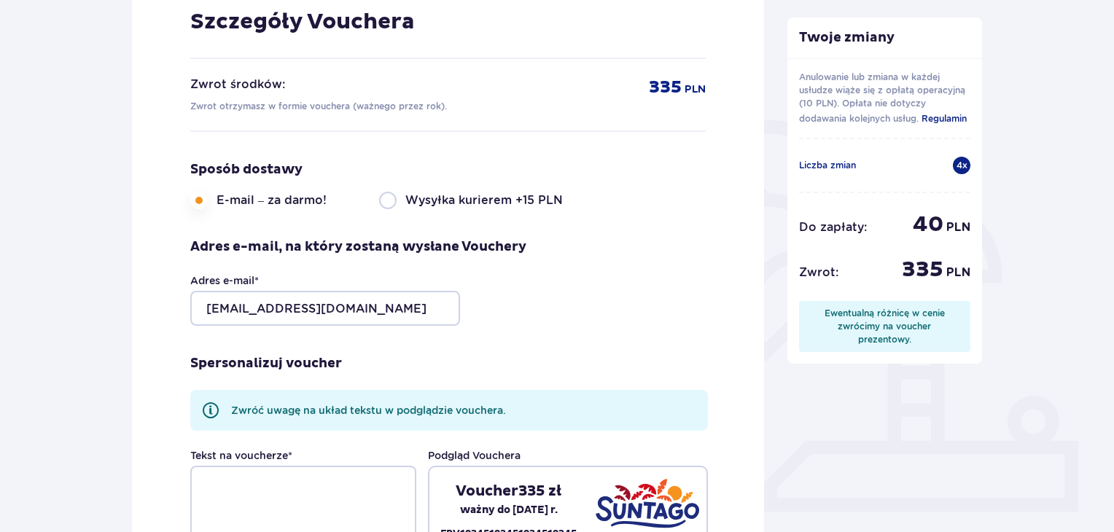
click at [505, 319] on div "Adres e-mail * ameliamazur12@gmail.com" at bounding box center [358, 299] width 336 height 53
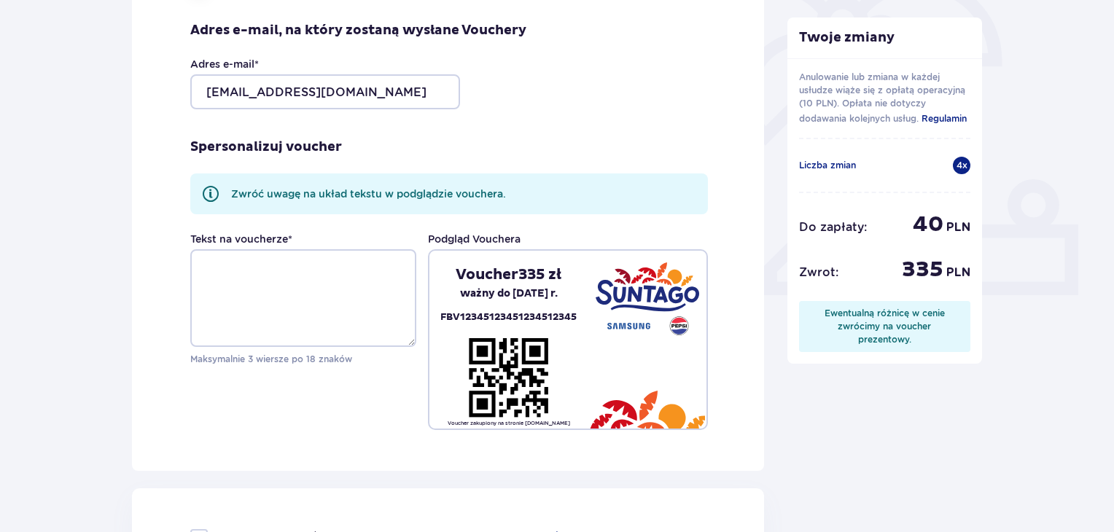
scroll to position [460, 0]
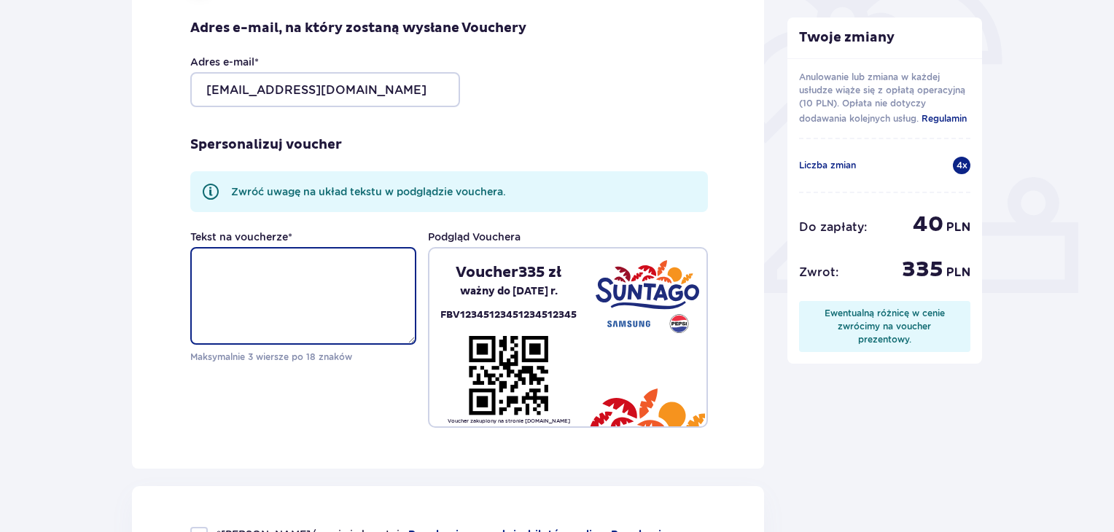
click at [379, 287] on textarea "Tekst na voucherze *" at bounding box center [303, 296] width 226 height 98
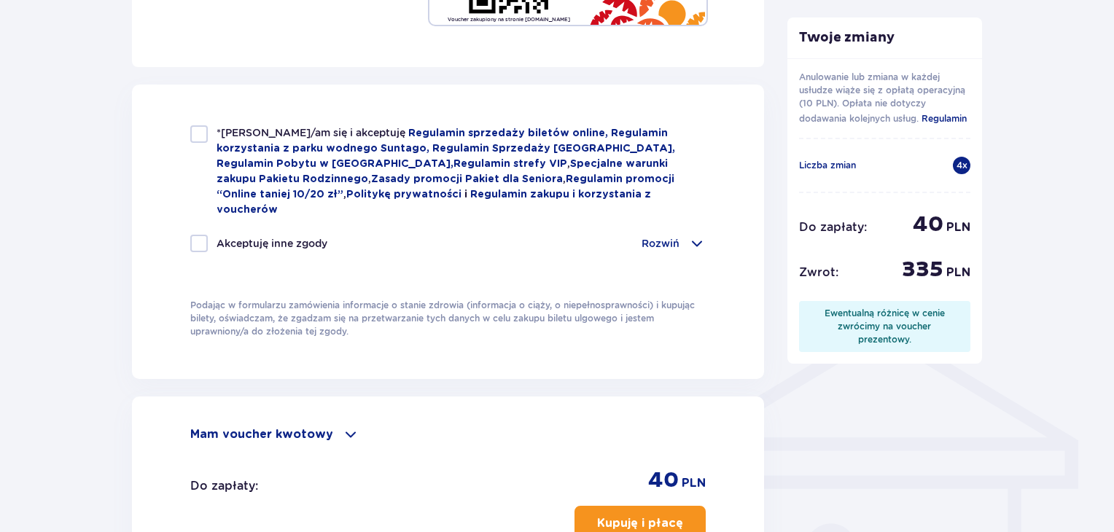
scroll to position [898, 0]
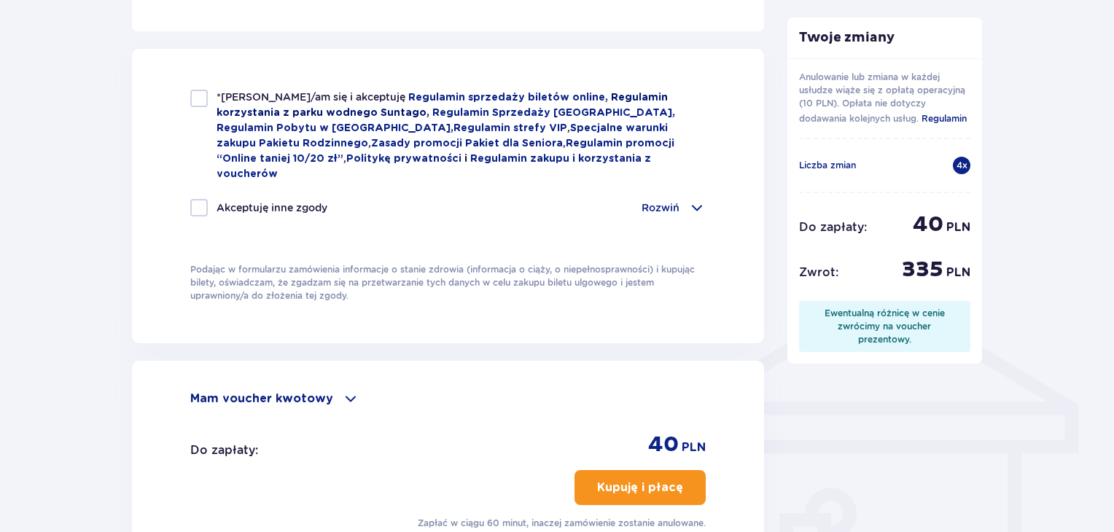
type textarea "Dla Mikołaja <3"
click at [221, 106] on link "Regulamin korzystania z parku wodnego Suntago," at bounding box center [442, 106] width 451 height 26
click at [195, 103] on div at bounding box center [199, 99] width 18 height 18
checkbox input "true"
click at [668, 174] on div "*Zapoznałem/am się i akceptuję Regulamin sprzedaży biletów online, Regulamin ko…" at bounding box center [448, 162] width 516 height 144
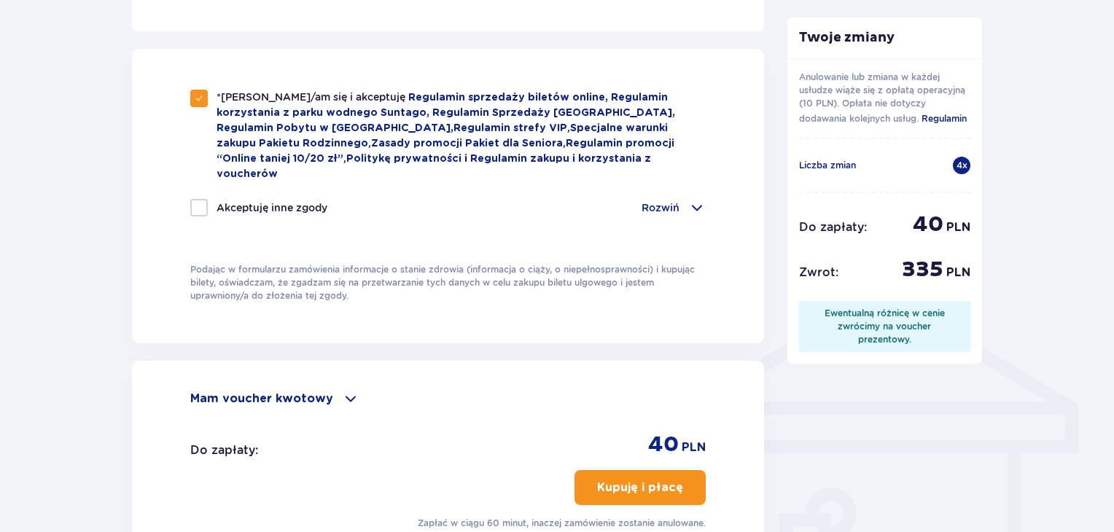
click at [671, 201] on p "Rozwiń" at bounding box center [661, 208] width 38 height 15
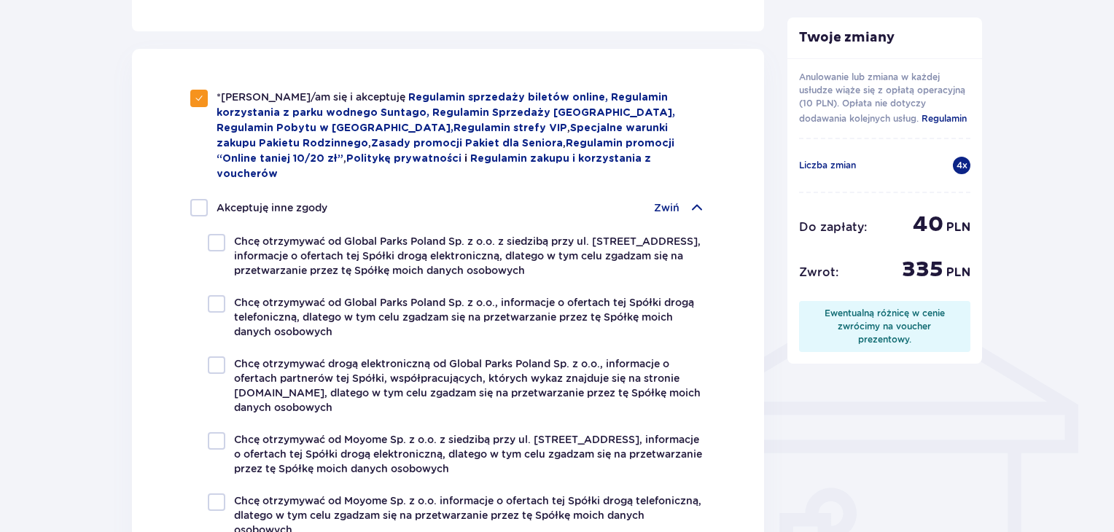
click at [665, 201] on p "Zwiń" at bounding box center [667, 208] width 26 height 15
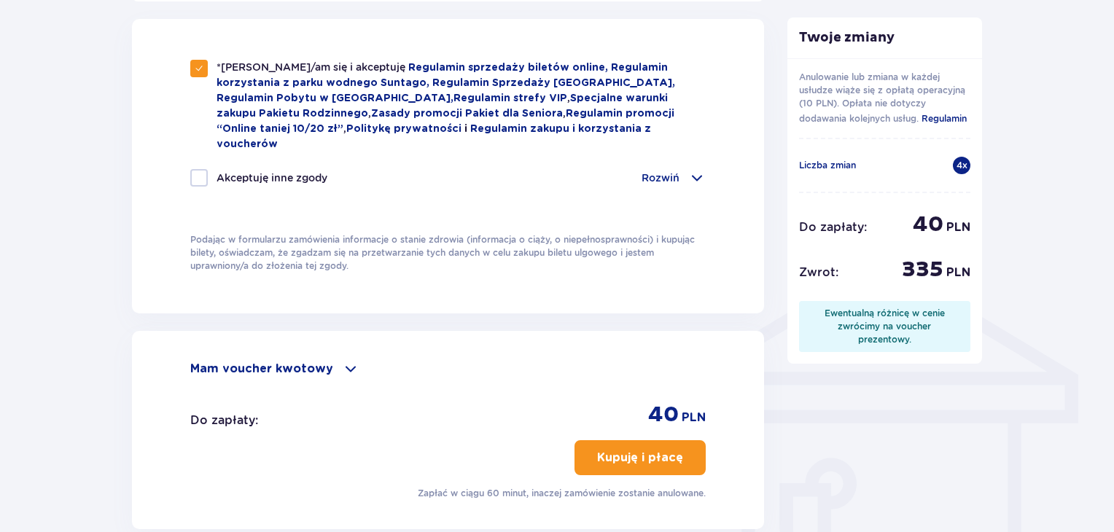
scroll to position [1044, 0]
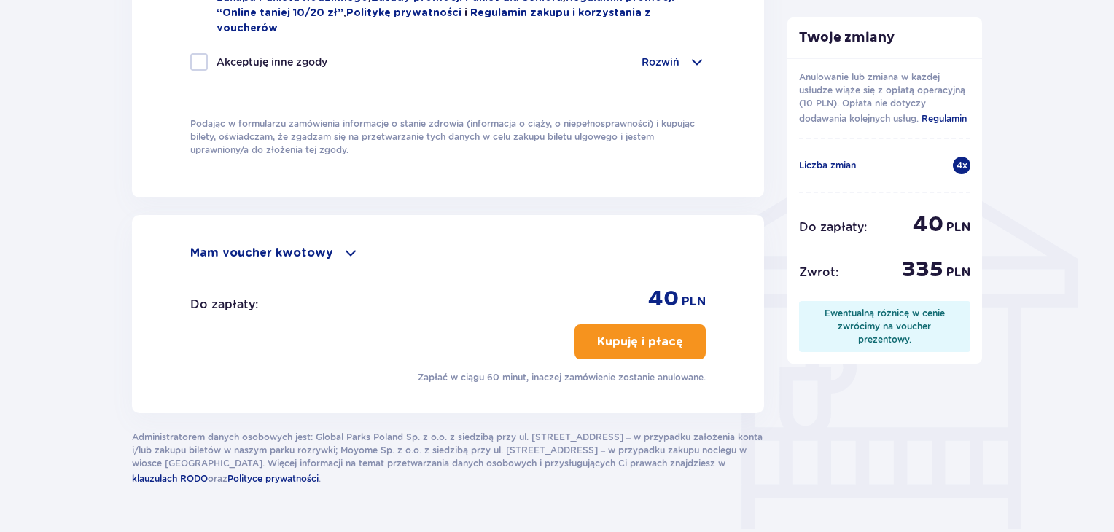
drag, startPoint x: 315, startPoint y: 229, endPoint x: 332, endPoint y: 236, distance: 18.0
click at [318, 245] on p "Mam voucher kwotowy" at bounding box center [261, 253] width 143 height 16
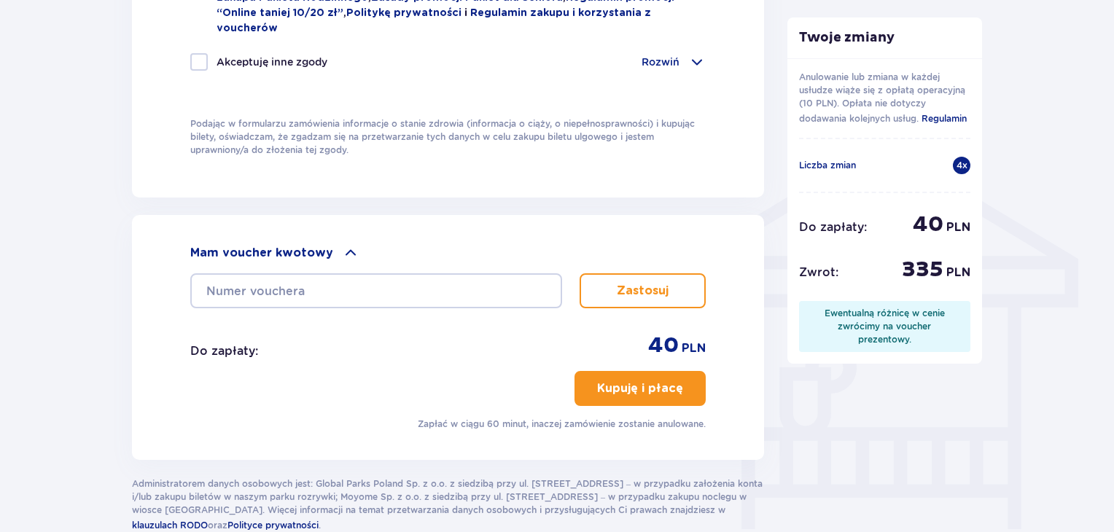
click at [342, 244] on span at bounding box center [351, 253] width 18 height 18
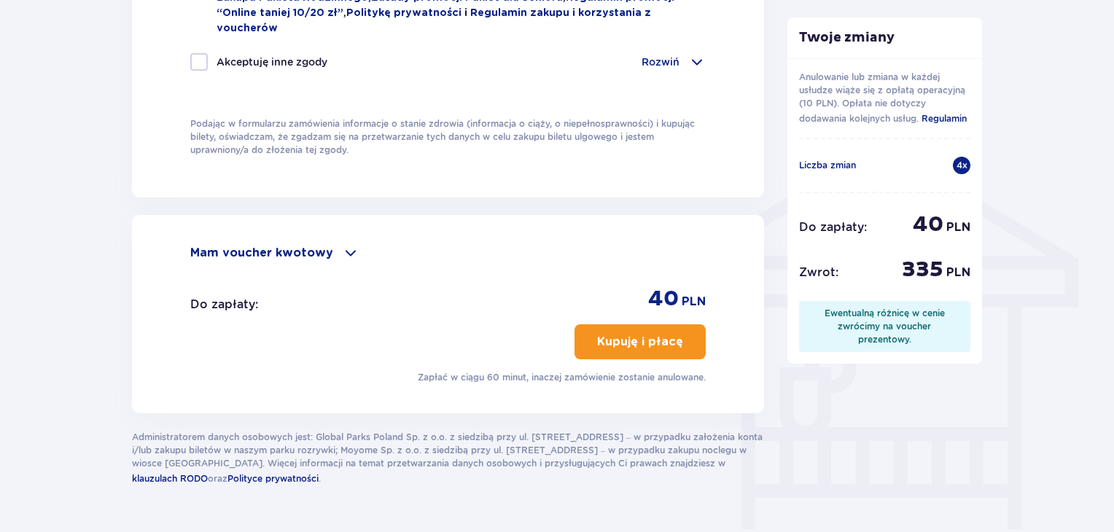
click at [642, 334] on p "Kupuję i płacę" at bounding box center [640, 342] width 86 height 16
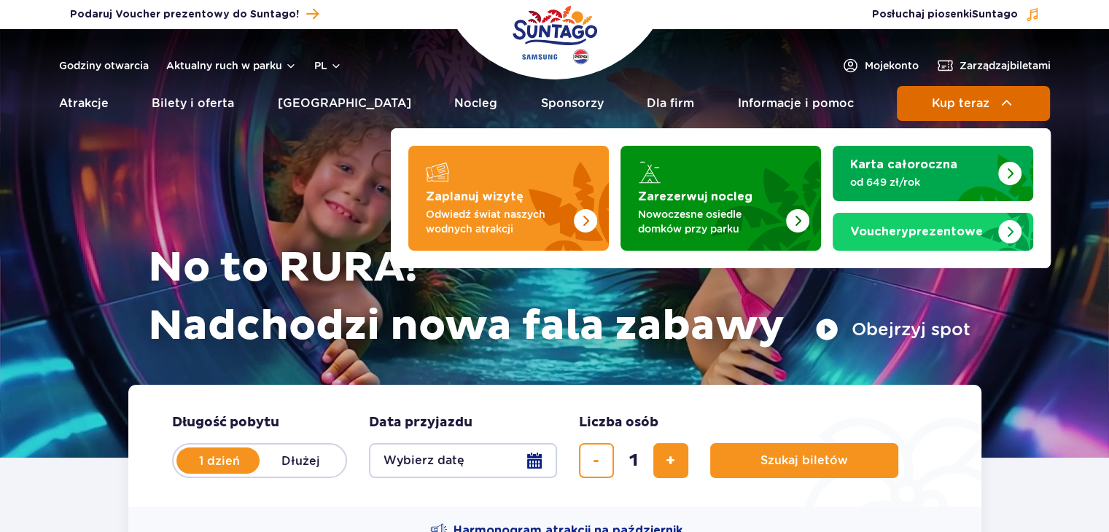
click at [1001, 106] on img at bounding box center [1007, 104] width 18 height 18
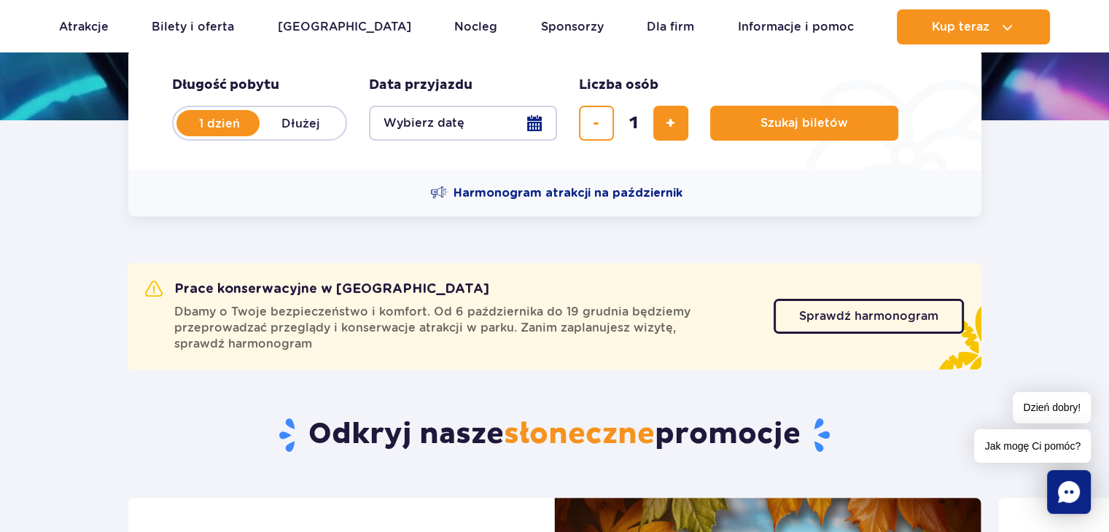
scroll to position [365, 0]
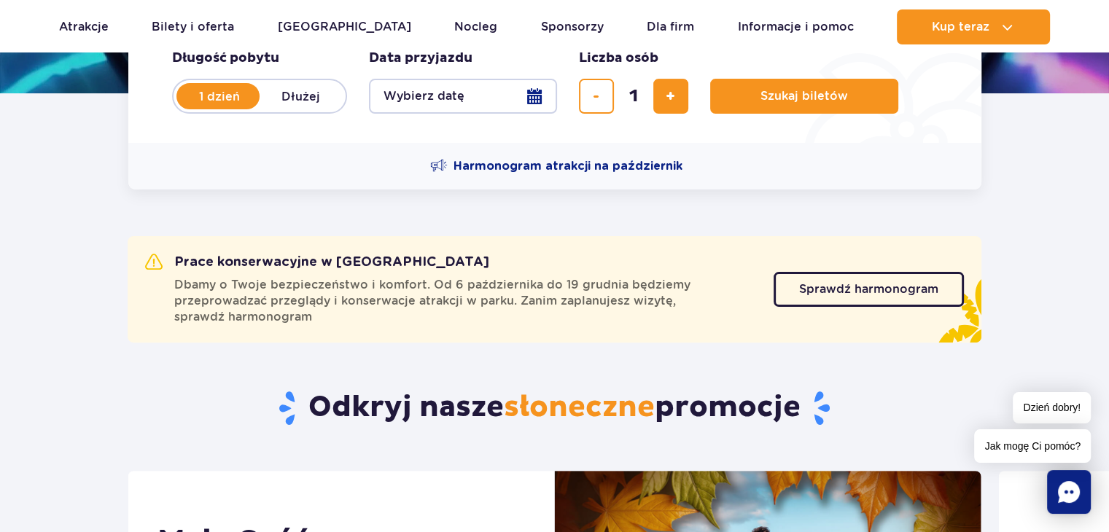
click at [490, 102] on button "Wybierz datę" at bounding box center [463, 96] width 188 height 35
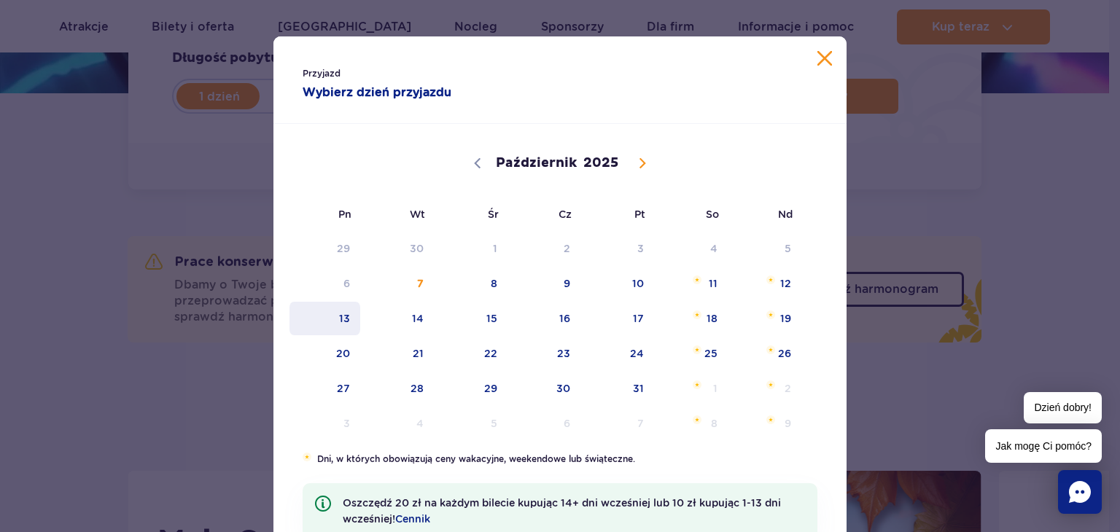
click at [337, 330] on span "13" at bounding box center [325, 319] width 74 height 34
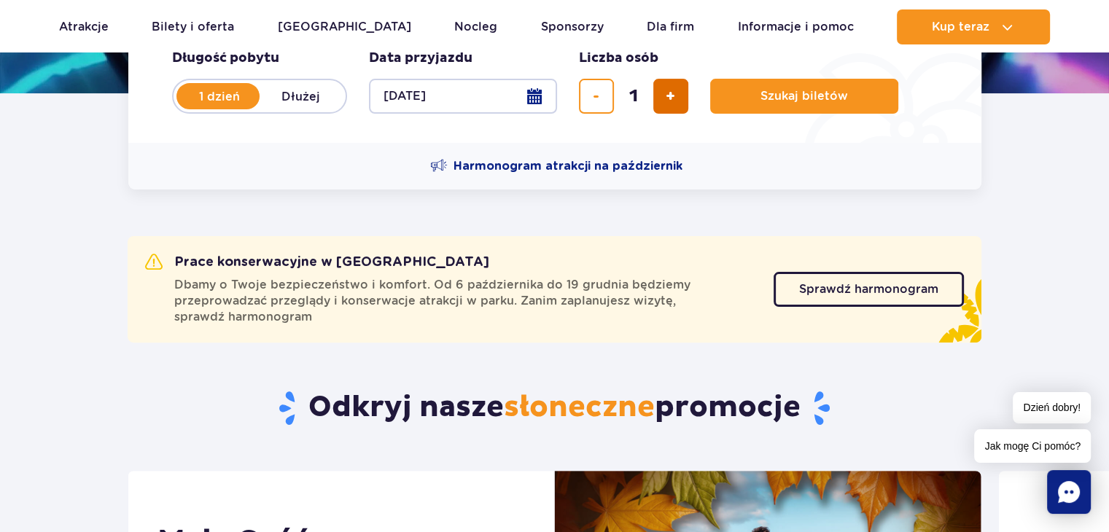
click at [683, 85] on button "dodaj bilet" at bounding box center [670, 96] width 35 height 35
type input "2"
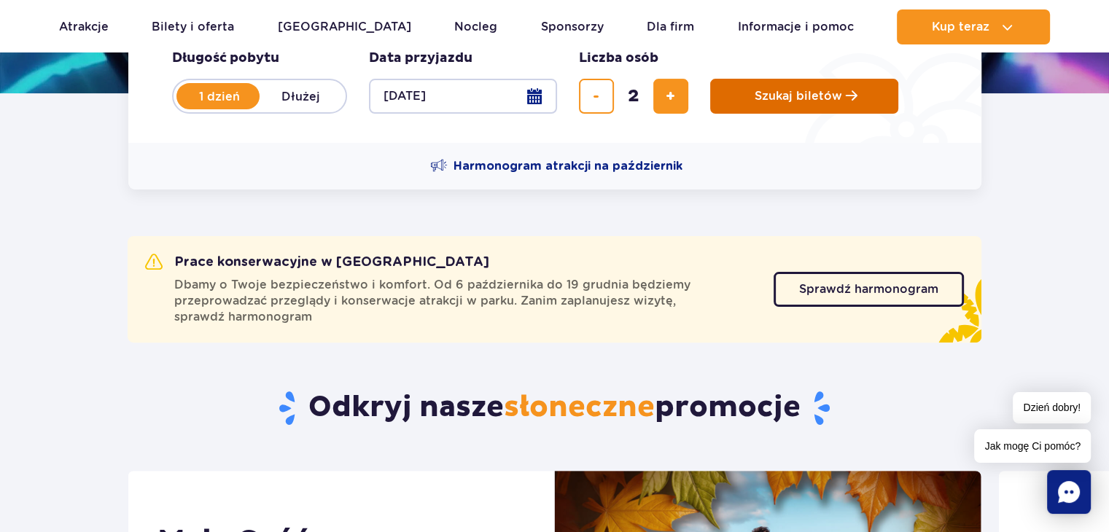
click at [769, 99] on span "Szukaj biletów" at bounding box center [799, 96] width 88 height 13
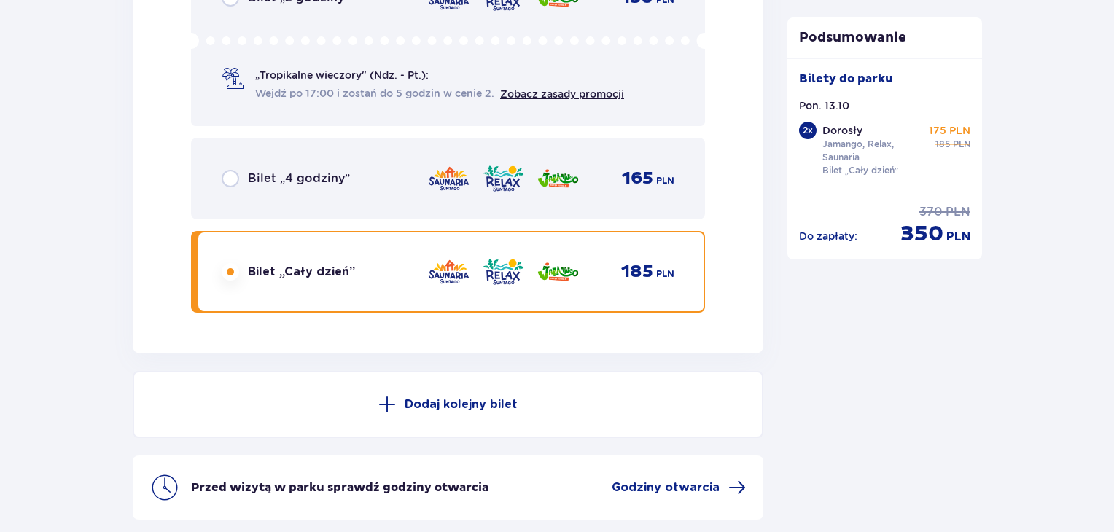
scroll to position [2609, 0]
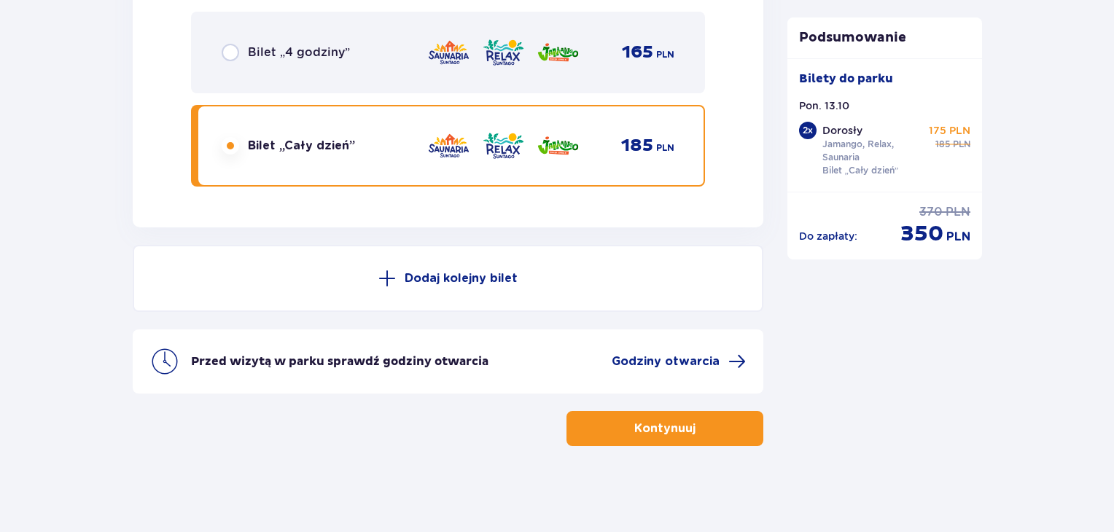
click at [729, 427] on button "Kontynuuj" at bounding box center [665, 428] width 197 height 35
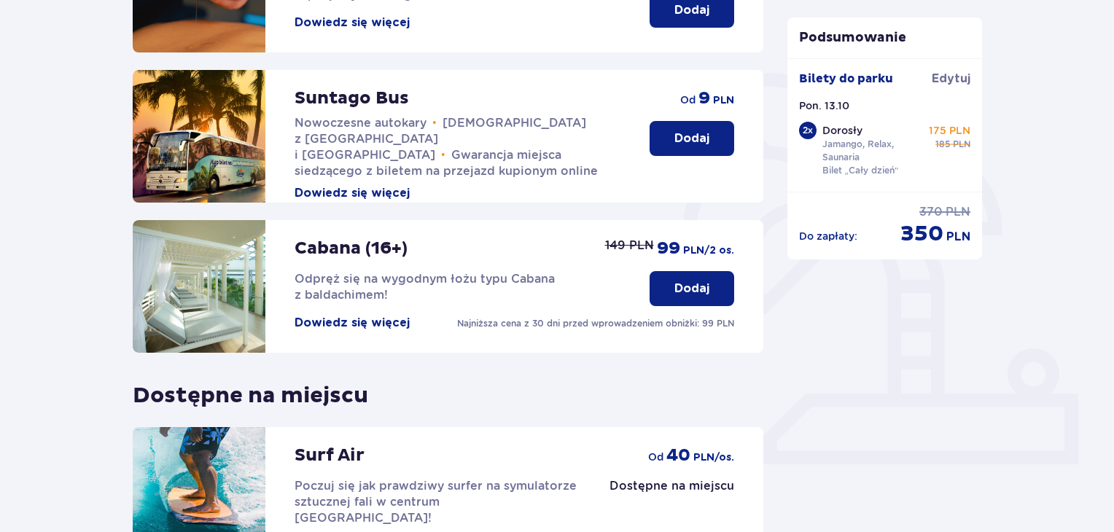
scroll to position [292, 0]
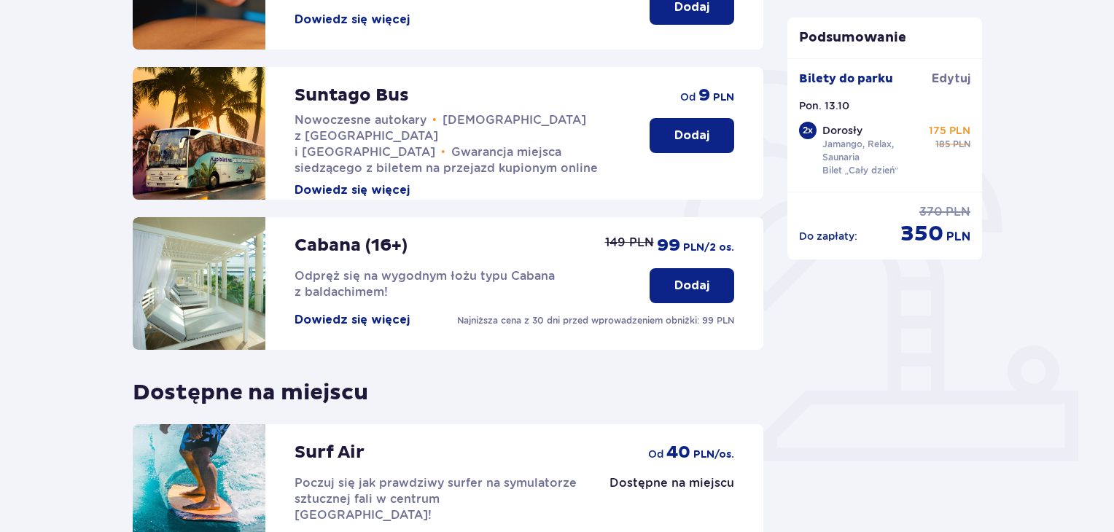
click at [703, 135] on p "Dodaj" at bounding box center [692, 136] width 35 height 16
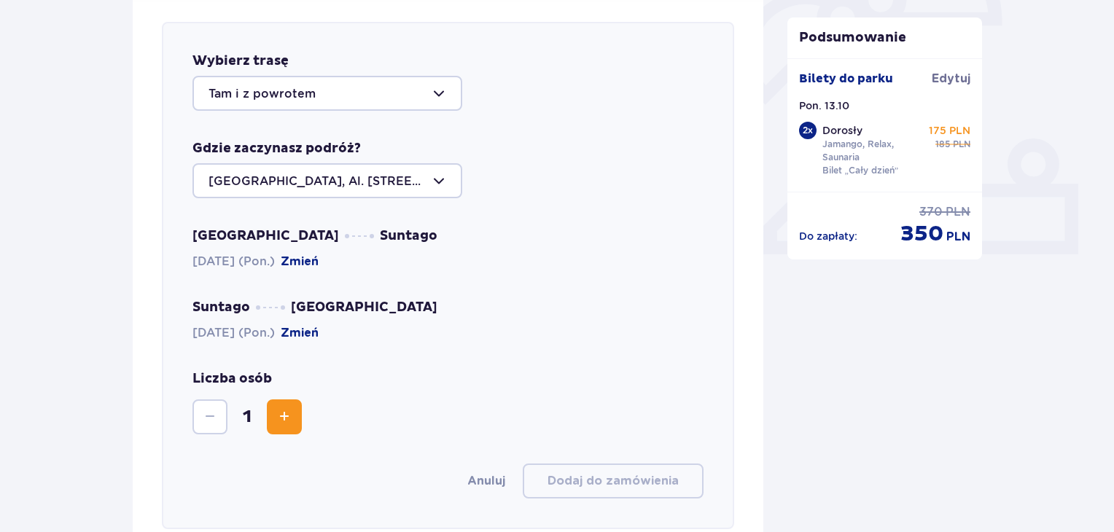
scroll to position [503, 0]
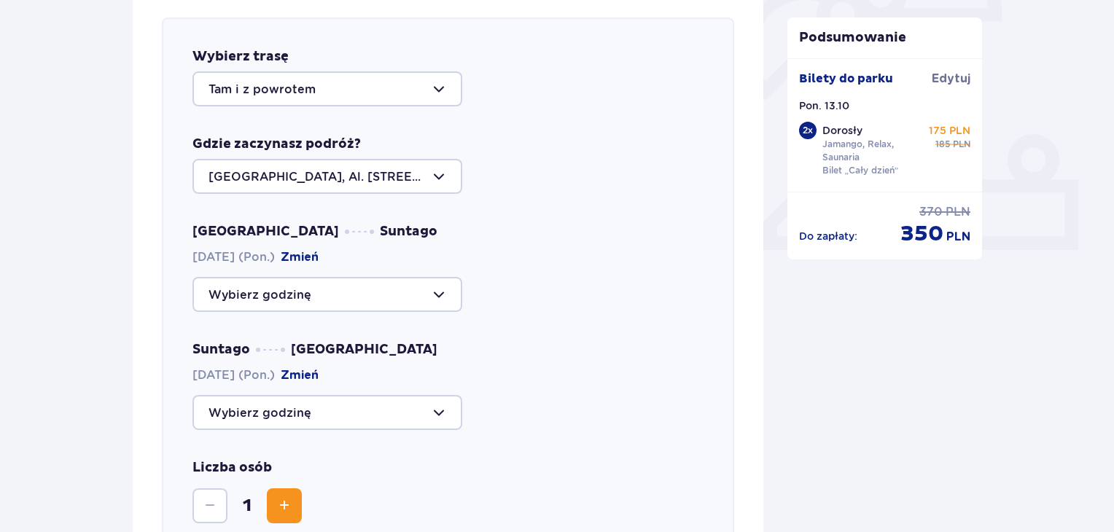
click at [361, 306] on div at bounding box center [328, 294] width 270 height 35
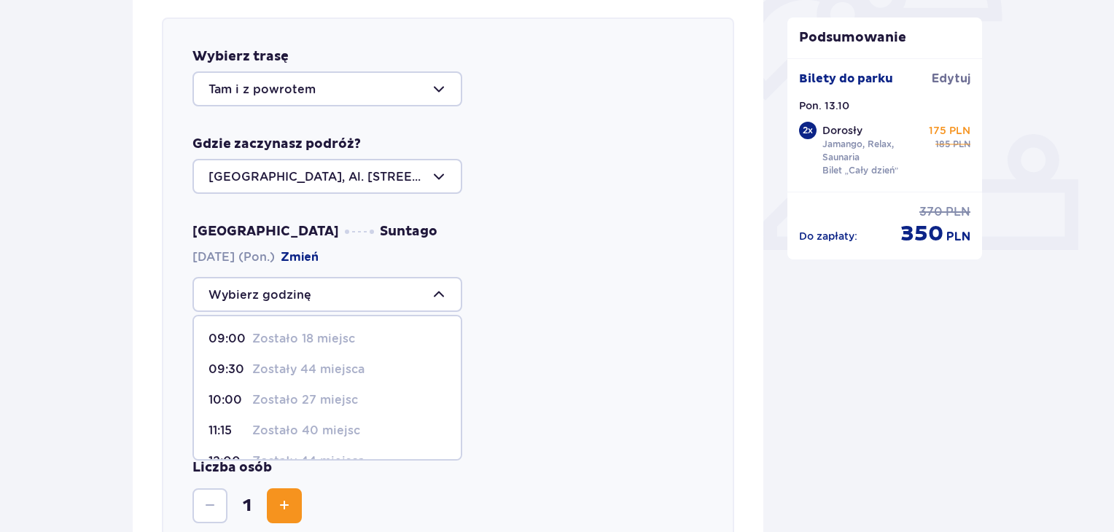
click at [277, 396] on p "Zostało 27 miejsc" at bounding box center [305, 400] width 106 height 16
type input "10:00"
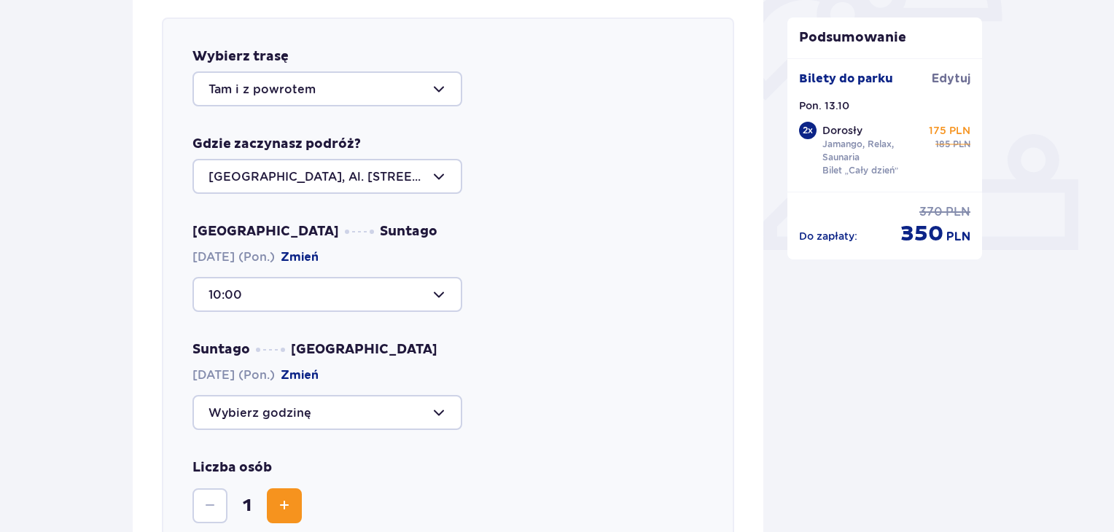
click at [353, 403] on div at bounding box center [328, 412] width 270 height 35
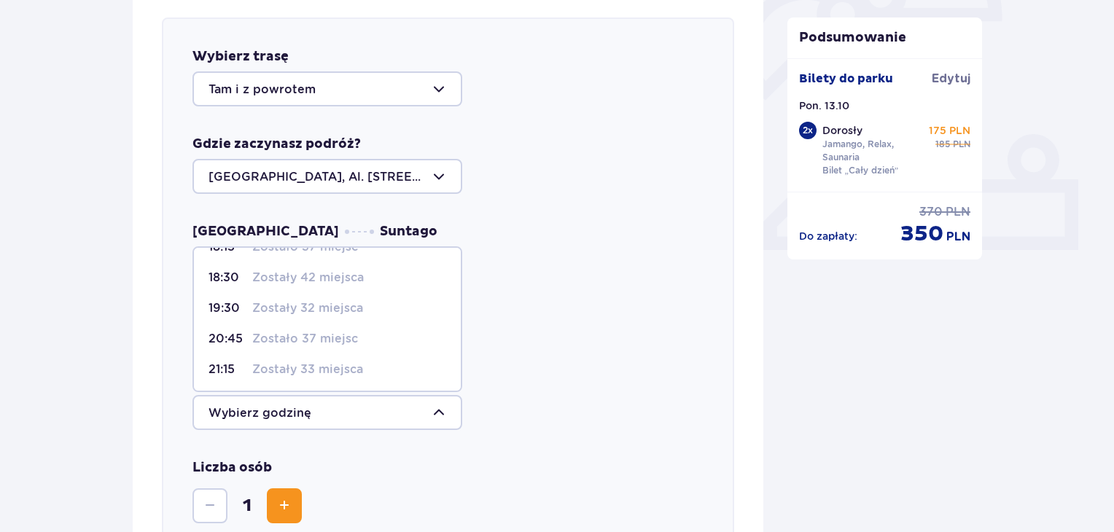
scroll to position [85, 0]
click at [330, 308] on p "Zostały 32 miejsca" at bounding box center [307, 308] width 111 height 16
type input "19:30"
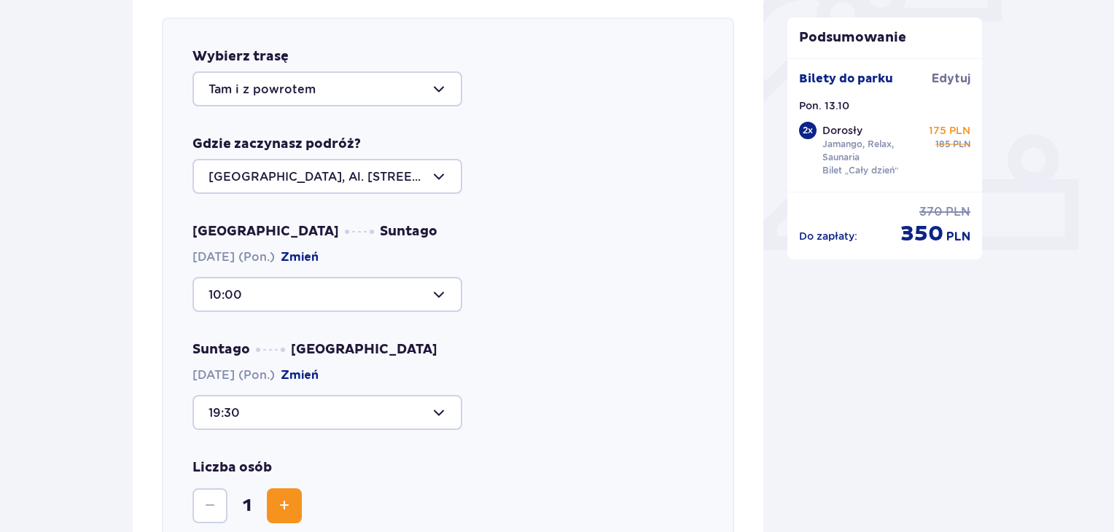
click at [349, 403] on div at bounding box center [328, 412] width 270 height 35
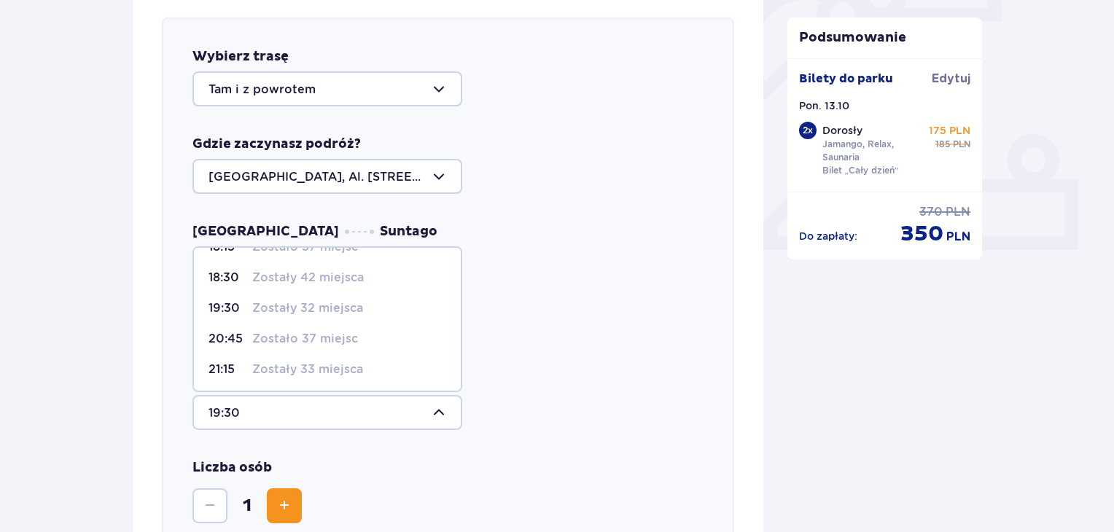
click at [557, 330] on div "Warszawa Suntago [DATE] (Pon.) Zmień 10:00 Suntago [GEOGRAPHIC_DATA] [DATE] (Po…" at bounding box center [448, 326] width 511 height 207
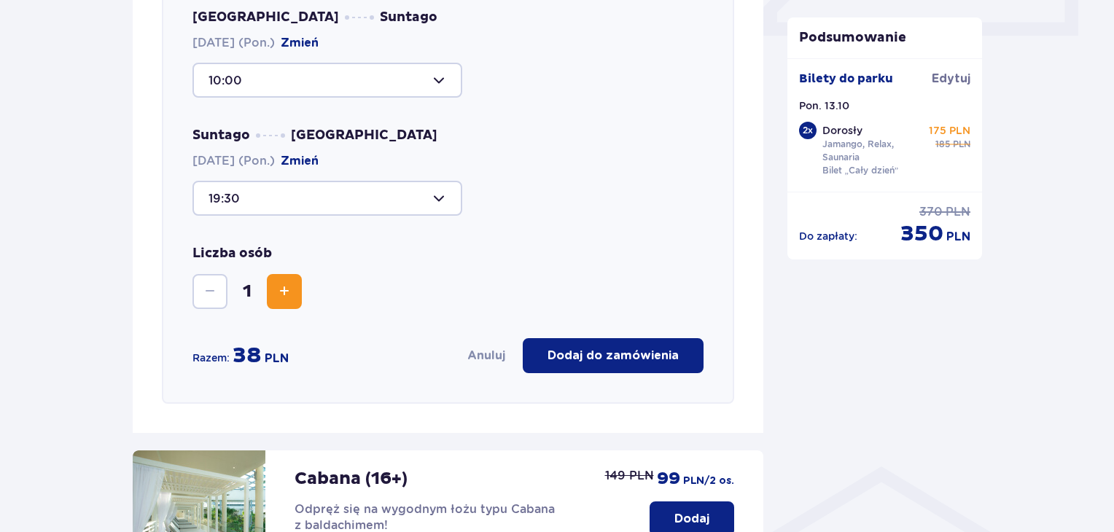
scroll to position [722, 0]
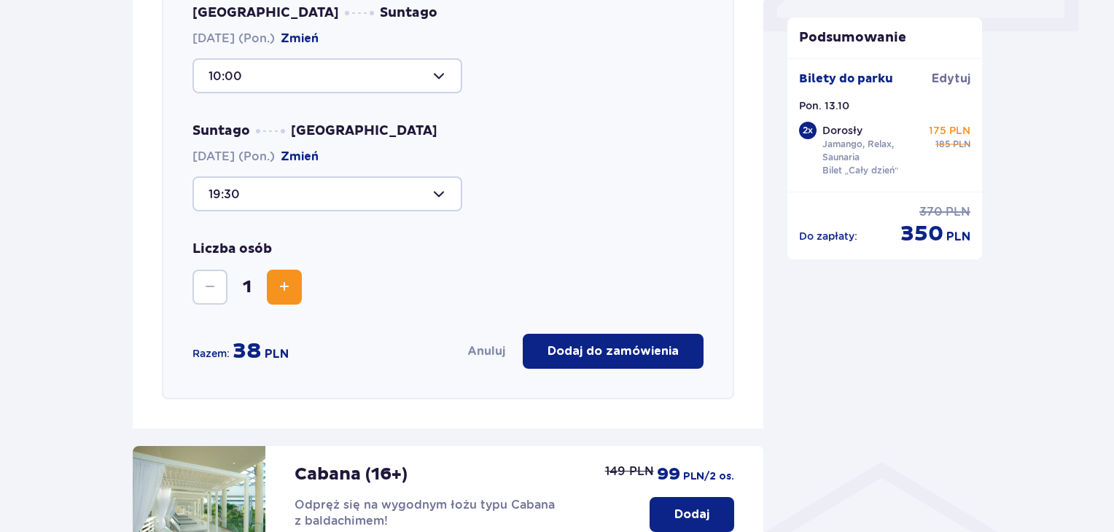
click at [289, 300] on button "Zwiększ" at bounding box center [284, 287] width 35 height 35
click at [618, 351] on p "Dodaj do zamówienia" at bounding box center [613, 351] width 131 height 16
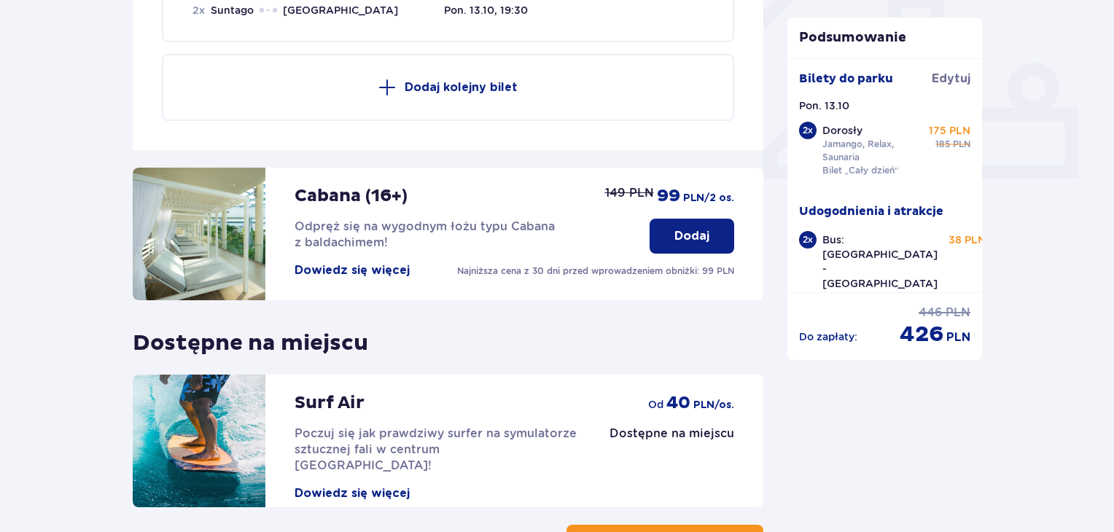
scroll to position [688, 0]
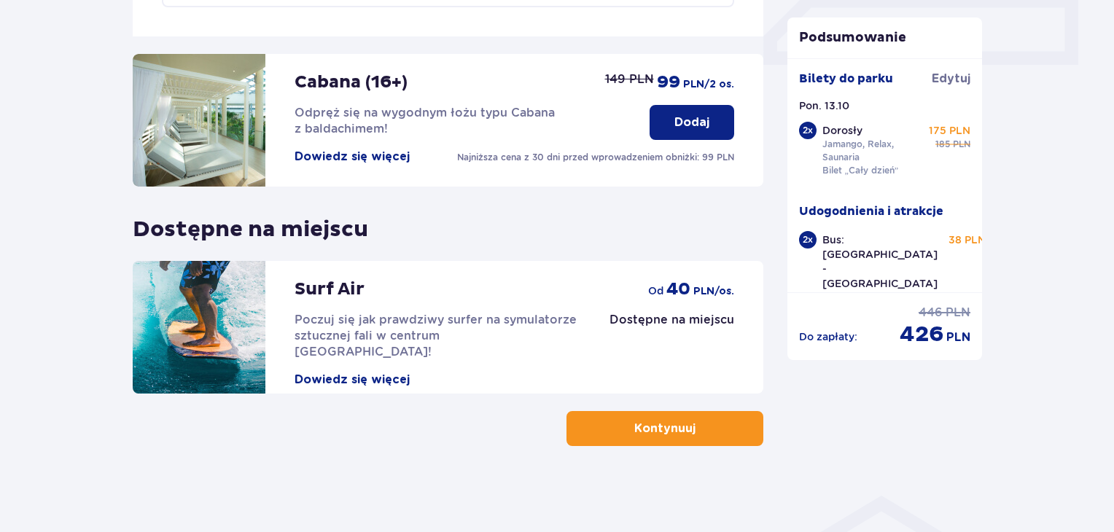
click at [662, 432] on p "Kontynuuj" at bounding box center [664, 429] width 61 height 16
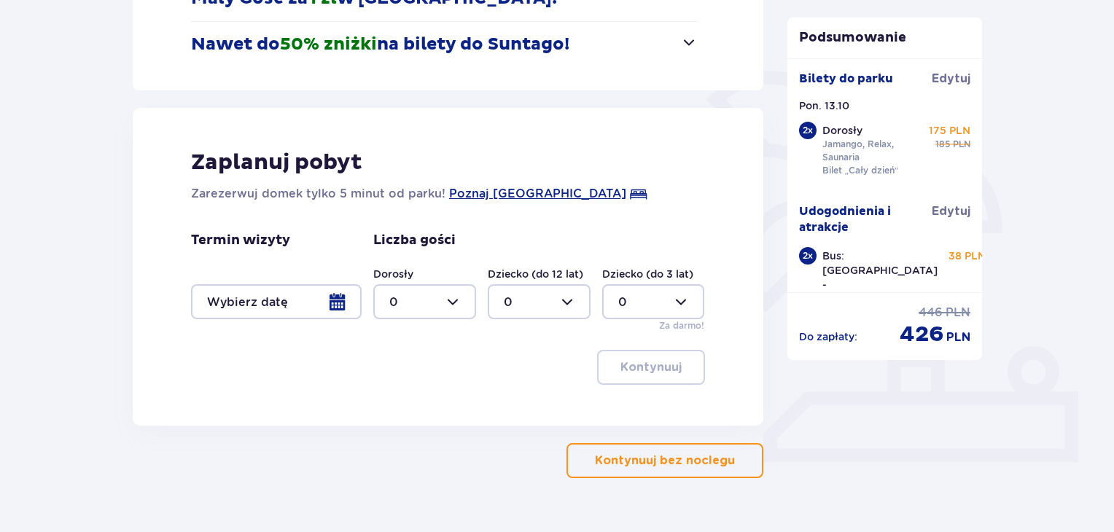
scroll to position [292, 0]
click at [681, 459] on p "Kontynuuj bez noclegu" at bounding box center [665, 460] width 140 height 16
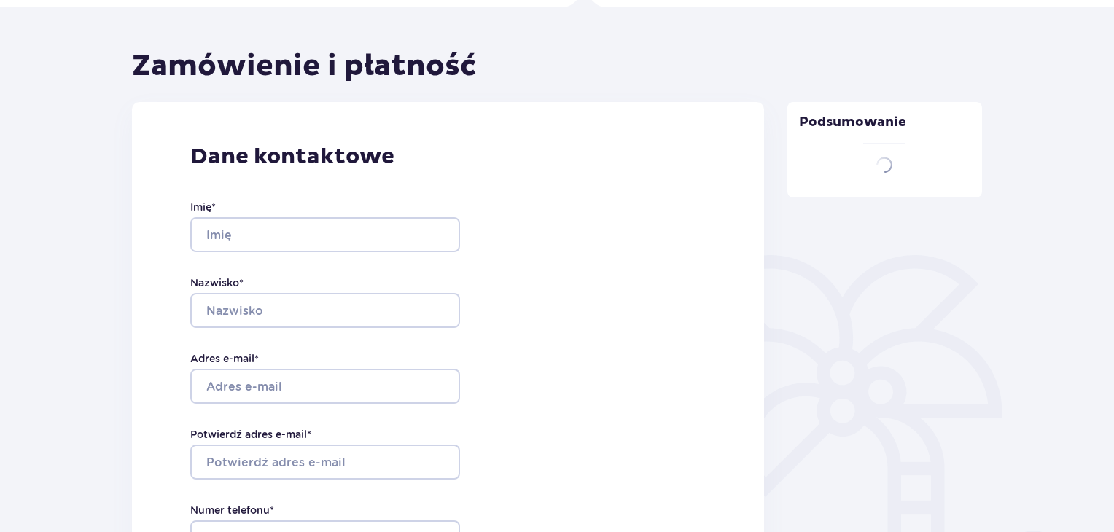
type input "[PERSON_NAME]"
type input "Mazur"
type input "[EMAIL_ADDRESS][DOMAIN_NAME]"
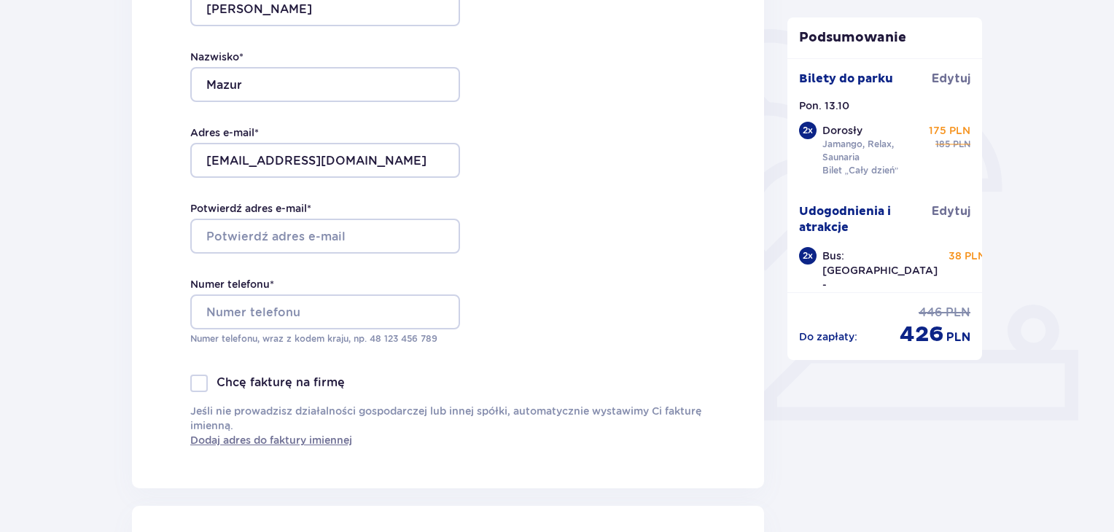
scroll to position [219, 0]
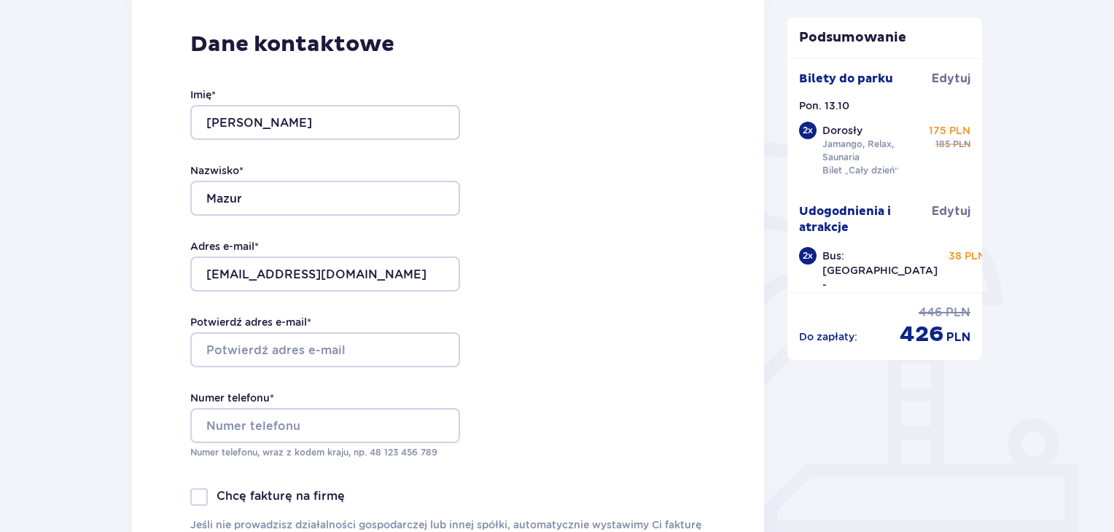
click at [312, 384] on div "Imię * [PERSON_NAME] * [PERSON_NAME] e-mail * [EMAIL_ADDRESS][DOMAIN_NAME] Potw…" at bounding box center [325, 273] width 270 height 430
click at [303, 371] on div "Imię * [PERSON_NAME] * [PERSON_NAME] e-mail * [EMAIL_ADDRESS][DOMAIN_NAME] Potw…" at bounding box center [325, 273] width 270 height 430
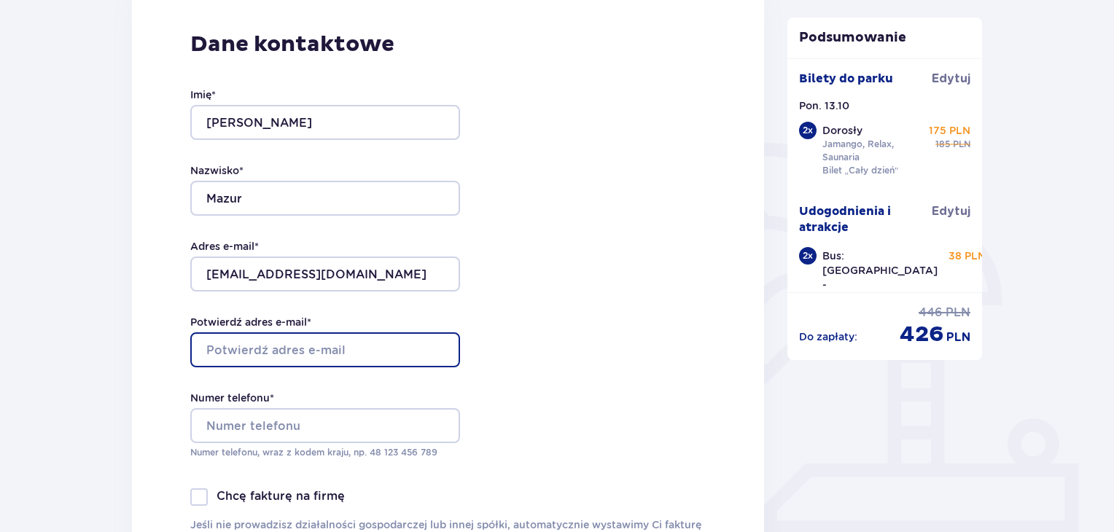
click at [309, 350] on input "Potwierdź adres e-mail *" at bounding box center [325, 350] width 270 height 35
type input "[EMAIL_ADDRESS][DOMAIN_NAME]"
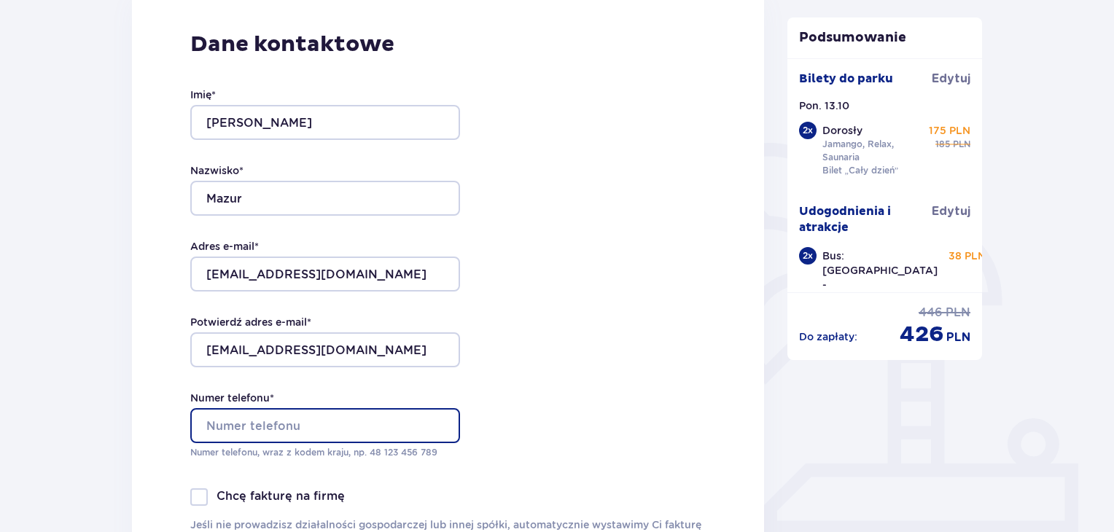
click at [311, 422] on input "Numer telefonu *" at bounding box center [325, 425] width 270 height 35
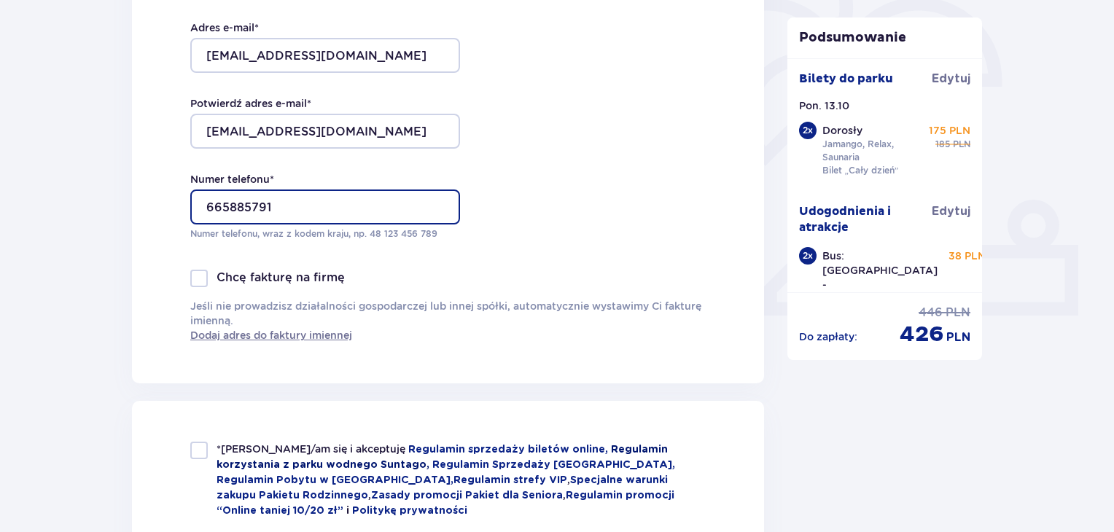
scroll to position [510, 0]
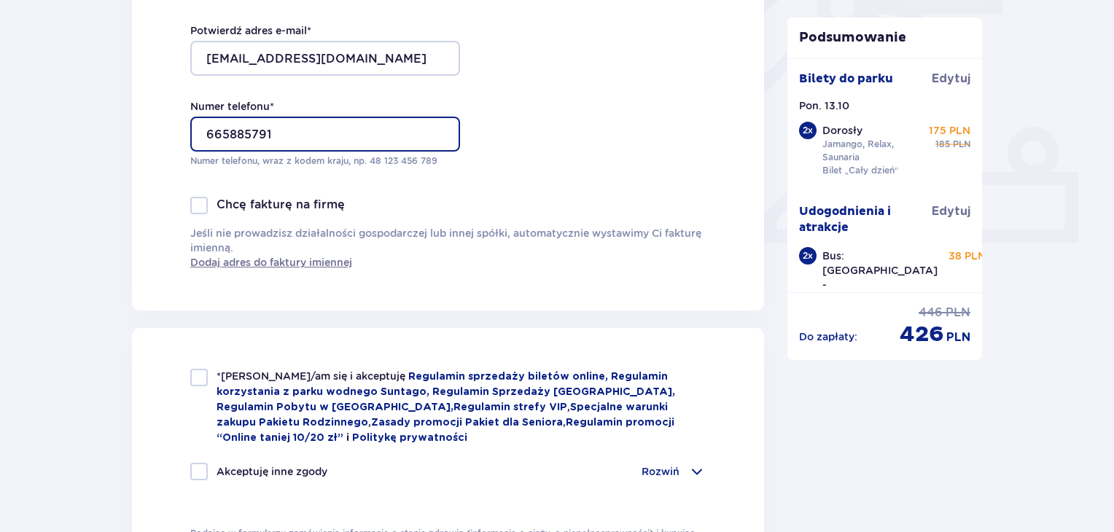
type input "665885791"
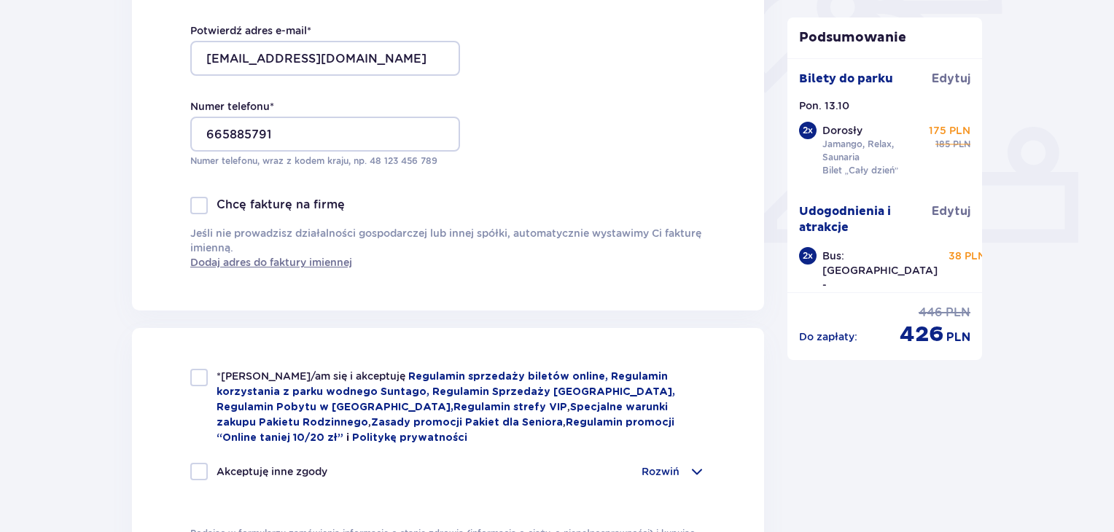
click at [199, 375] on div at bounding box center [199, 378] width 18 height 18
checkbox input "true"
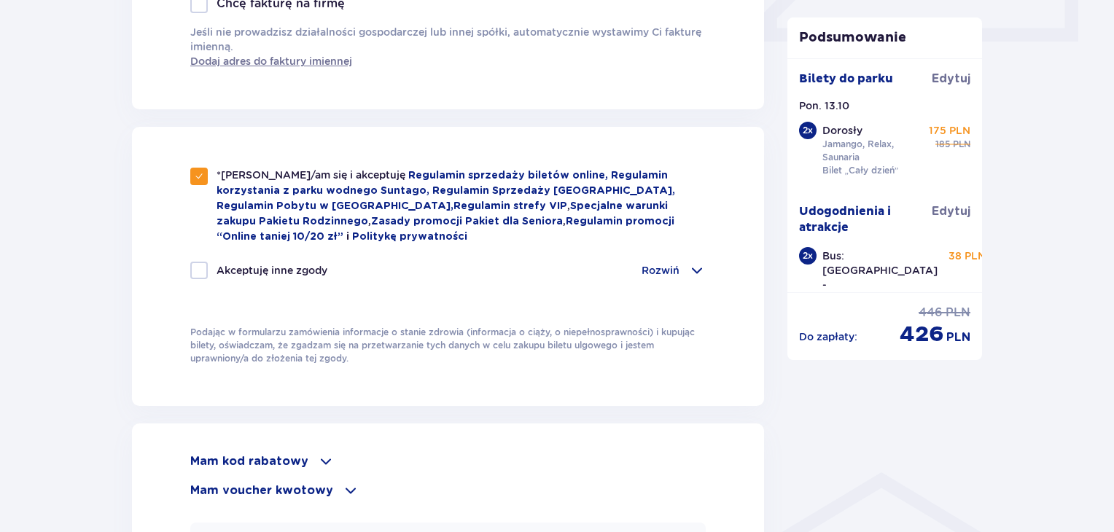
scroll to position [802, 0]
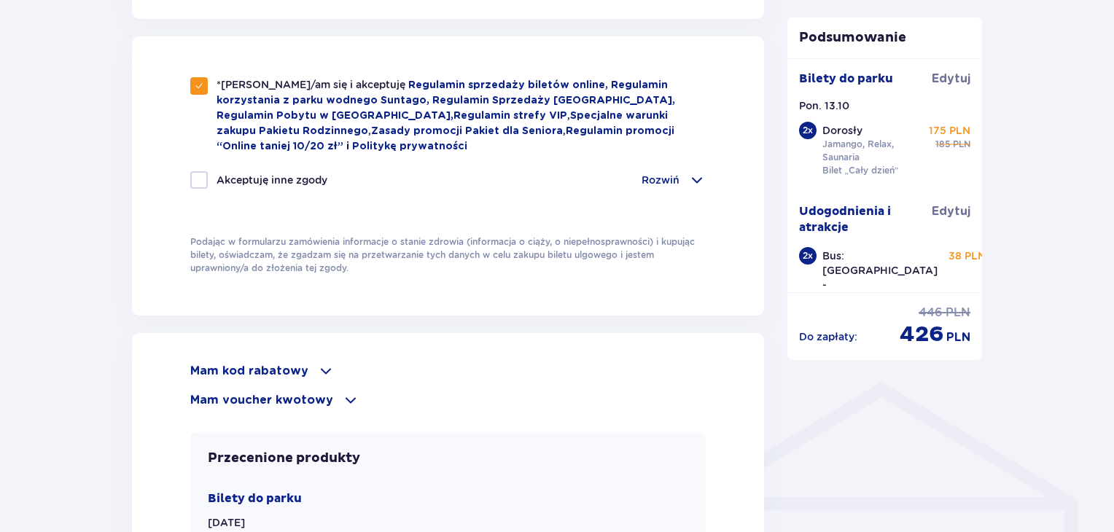
click at [326, 392] on p "Mam voucher kwotowy" at bounding box center [261, 400] width 143 height 16
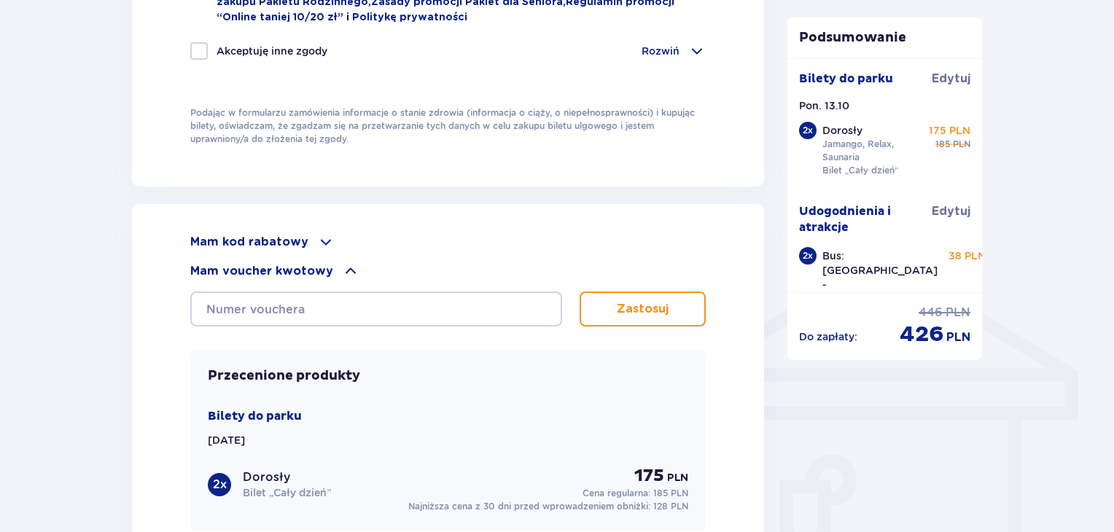
scroll to position [948, 0]
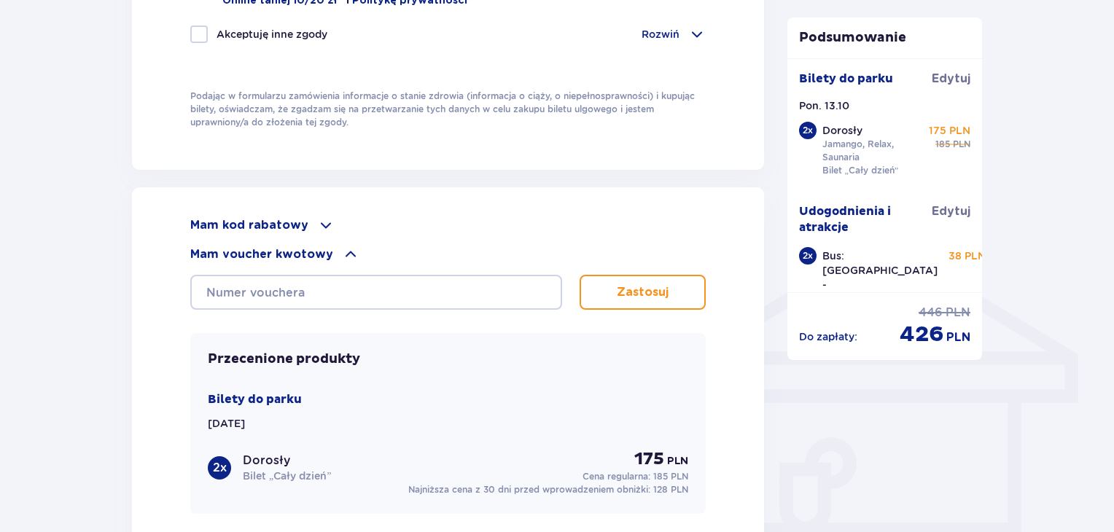
click at [325, 217] on span at bounding box center [326, 226] width 18 height 18
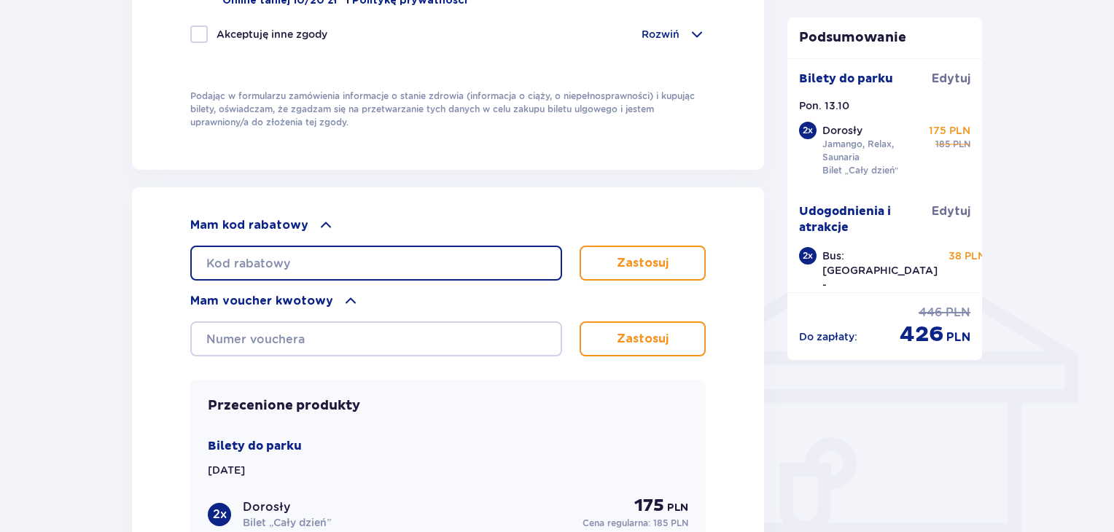
click at [293, 257] on input "text" at bounding box center [376, 263] width 372 height 35
type input "student30"
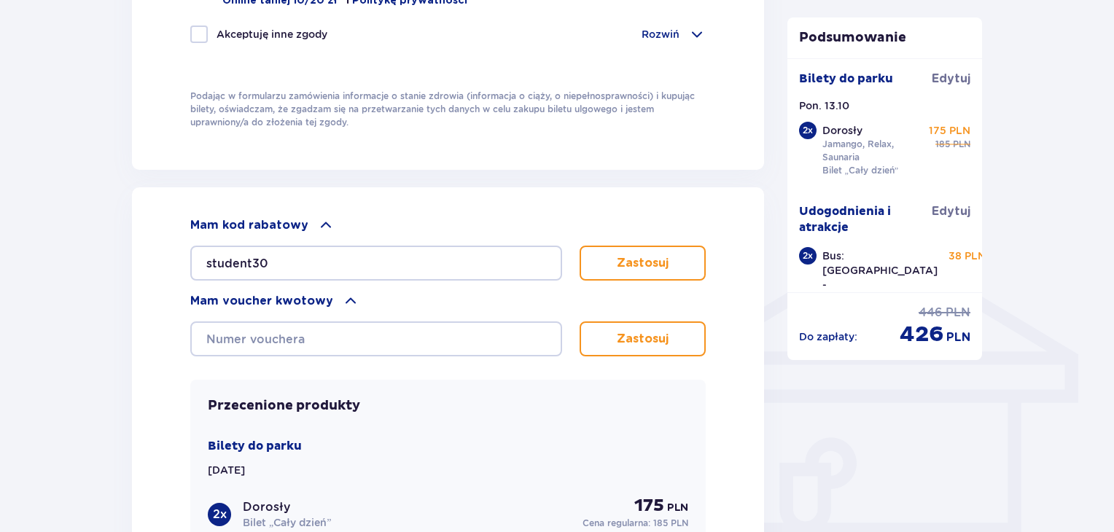
click at [616, 266] on button "Zastosuj" at bounding box center [643, 263] width 126 height 35
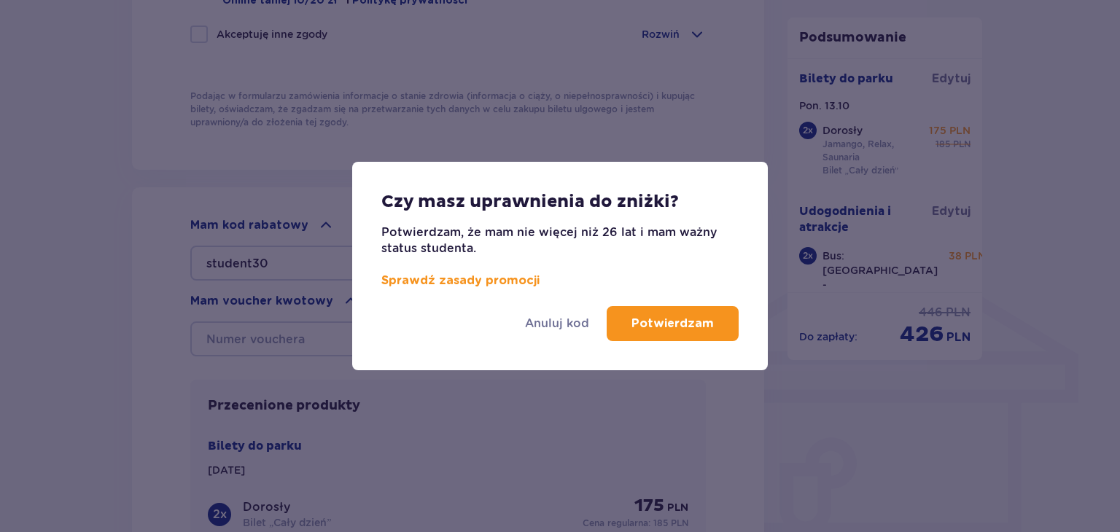
click at [680, 321] on p "Potwierdzam" at bounding box center [673, 324] width 82 height 16
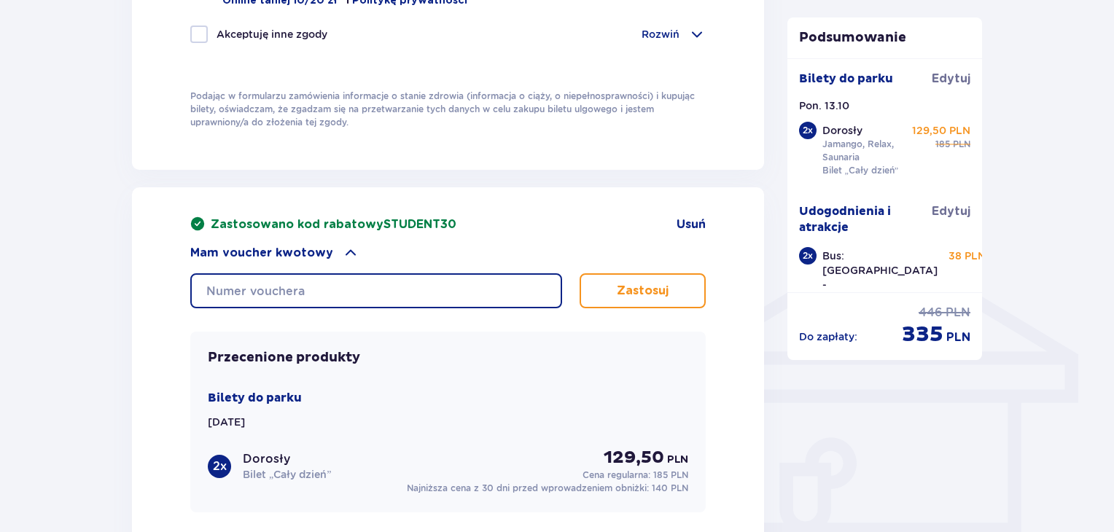
click at [335, 281] on input "text" at bounding box center [376, 290] width 372 height 35
paste input "0640001122641353"
type input "0640001122641353"
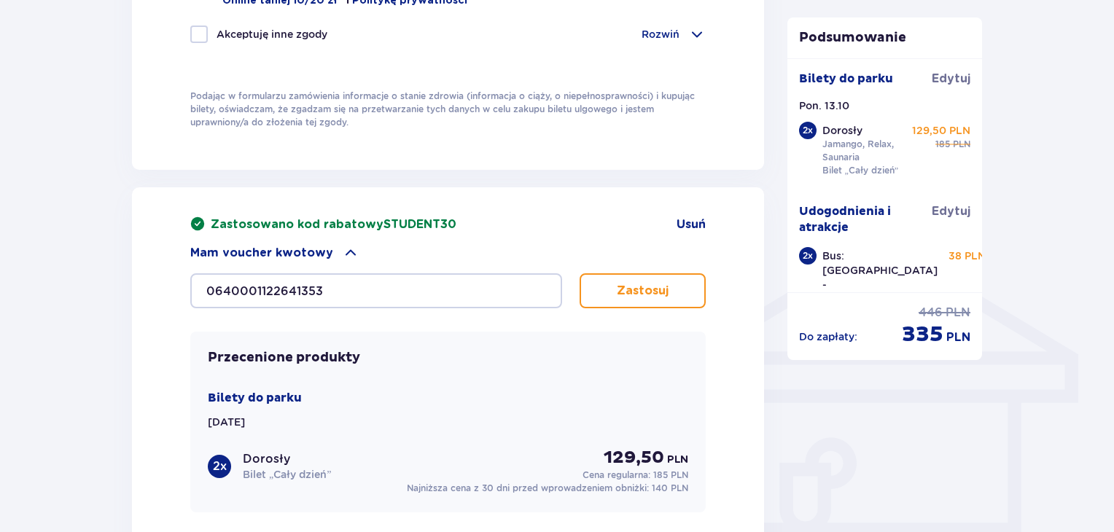
click at [645, 284] on p "Zastosuj" at bounding box center [643, 291] width 52 height 16
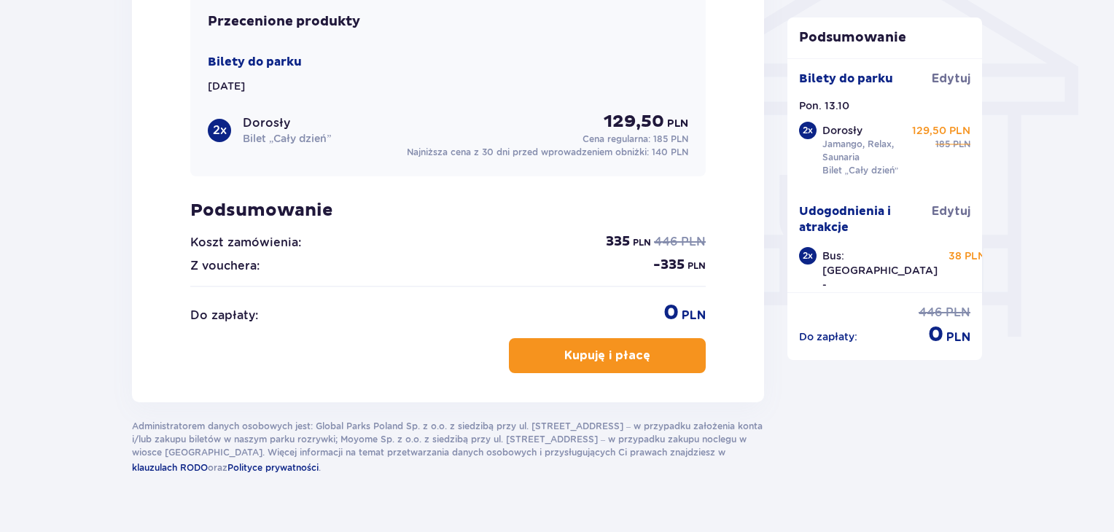
scroll to position [1263, 0]
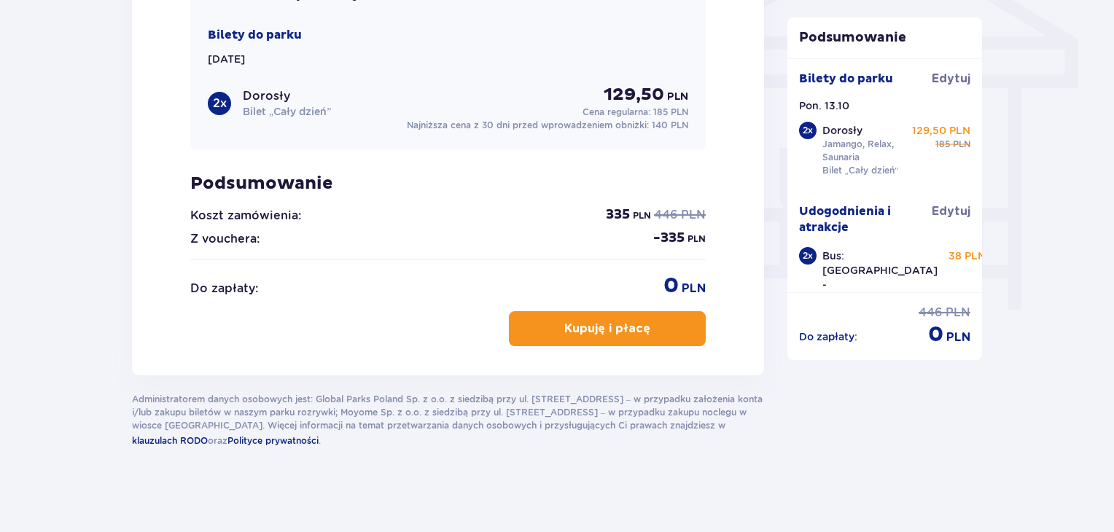
click at [653, 320] on span "button" at bounding box center [654, 329] width 18 height 18
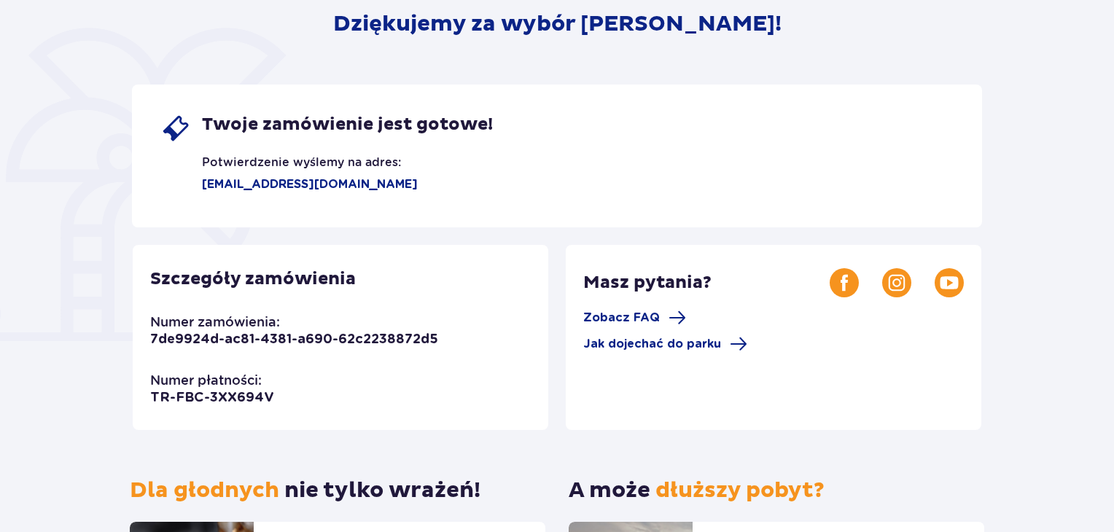
scroll to position [292, 0]
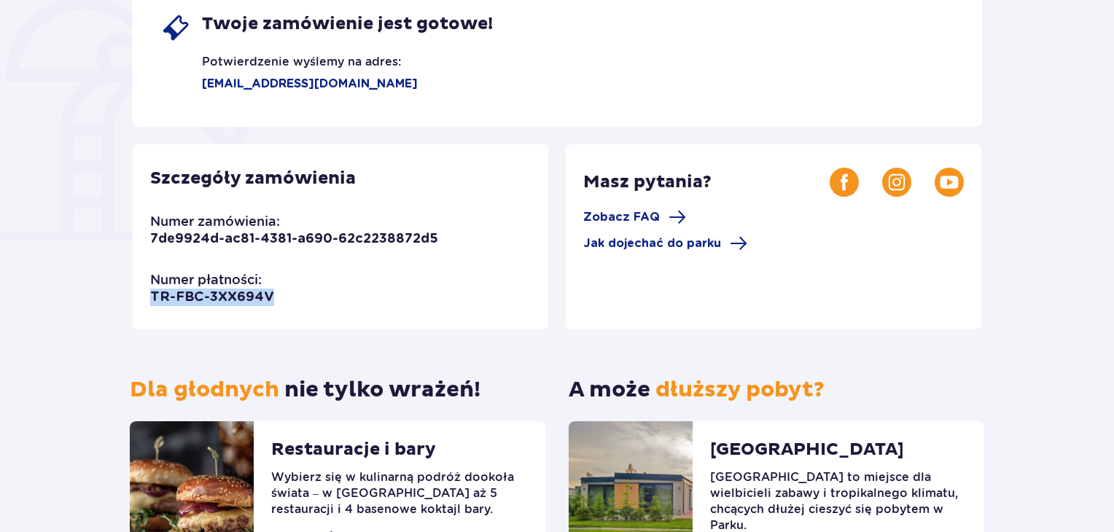
drag, startPoint x: 273, startPoint y: 295, endPoint x: 133, endPoint y: 297, distance: 140.0
click at [133, 297] on div "Szczegóły zamówienia Numer zamówienia: 7de9924d-ac81-4381-a690-62c2238872d5 Num…" at bounding box center [341, 236] width 416 height 185
copy p "TR-FBC-3XX694V"
